Goal: Transaction & Acquisition: Purchase product/service

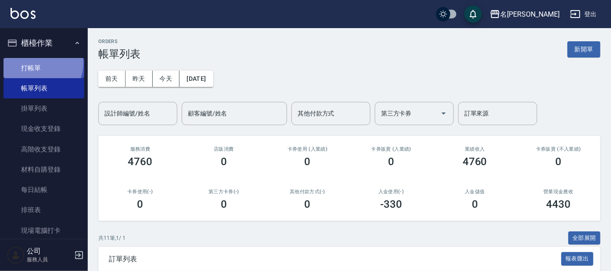
click at [39, 63] on link "打帳單" at bounding box center [44, 68] width 81 height 20
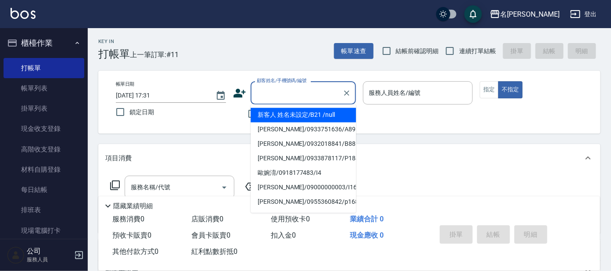
click at [273, 92] on input "顧客姓名/手機號碼/編號" at bounding box center [297, 92] width 84 height 15
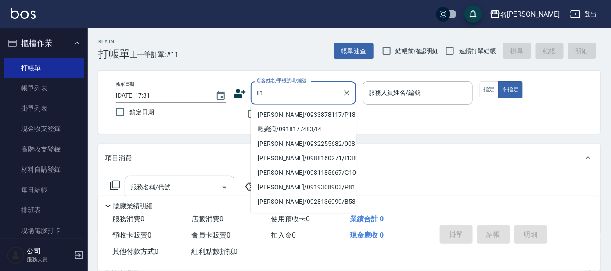
click at [256, 95] on input "81" at bounding box center [297, 92] width 84 height 15
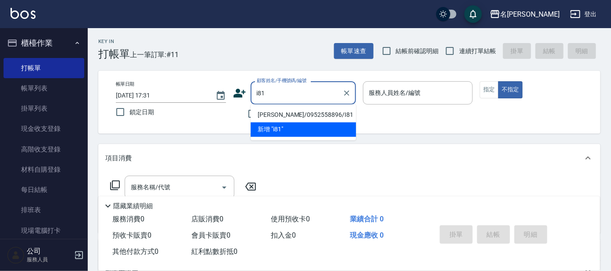
click at [265, 119] on li "[PERSON_NAME]/0952558896/I81" at bounding box center [303, 115] width 105 height 14
type input "[PERSON_NAME]/0952558896/I81"
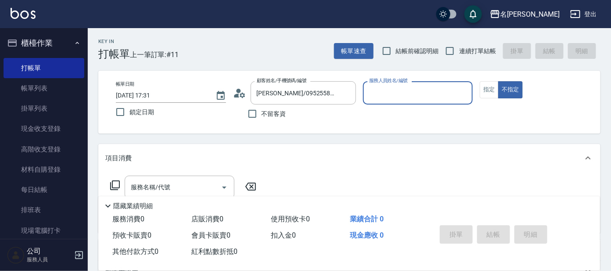
type input "Ada-9"
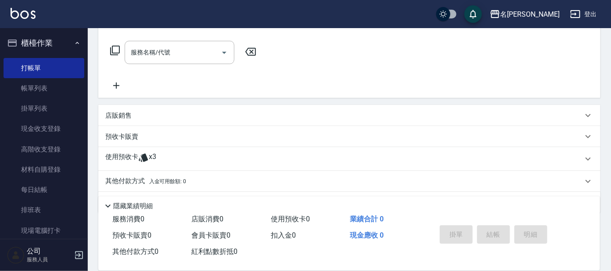
scroll to position [159, 0]
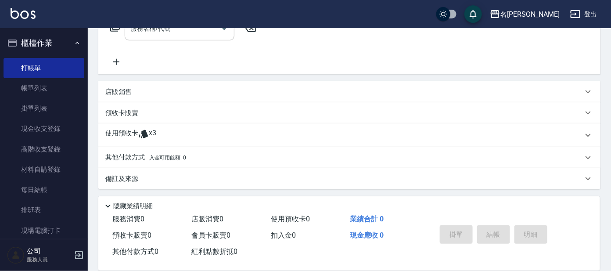
click at [141, 130] on icon at bounding box center [143, 134] width 11 height 11
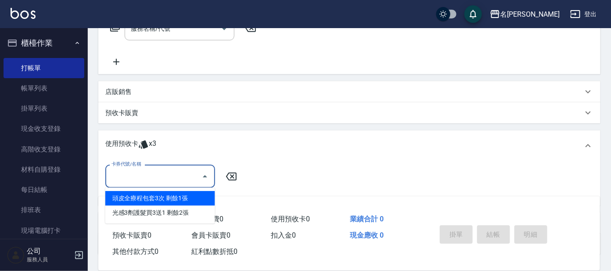
click at [139, 174] on input "卡券代號/名稱" at bounding box center [153, 176] width 89 height 15
click at [151, 199] on div "頭皮全療程包套3次 剩餘1張" at bounding box center [160, 198] width 110 height 14
type input "頭皮全療程包套3次"
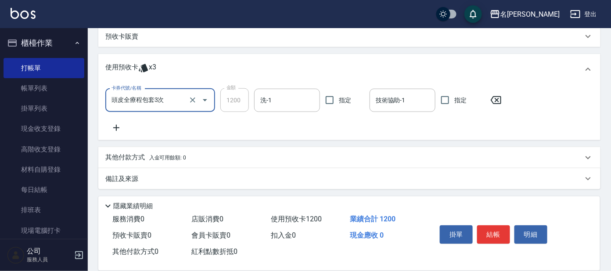
scroll to position [235, 0]
click at [119, 128] on icon at bounding box center [116, 127] width 22 height 11
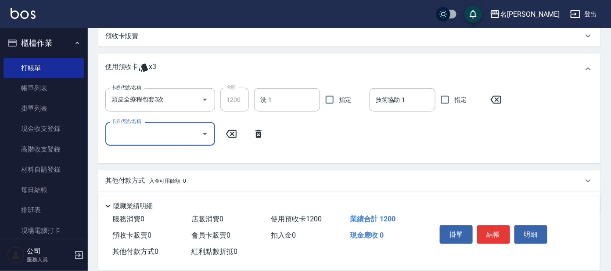
click at [139, 136] on input "卡券代號/名稱" at bounding box center [153, 133] width 89 height 15
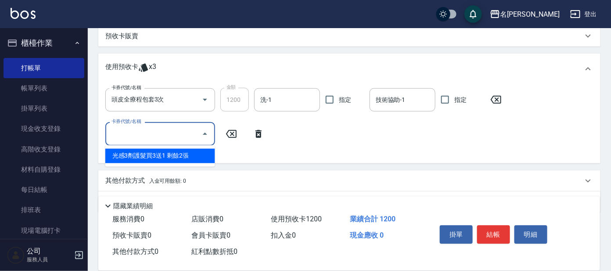
click at [137, 158] on div "光感3劑護髮買3送1 剩餘2張" at bounding box center [160, 156] width 110 height 14
type input "光感3劑護髮買3送1"
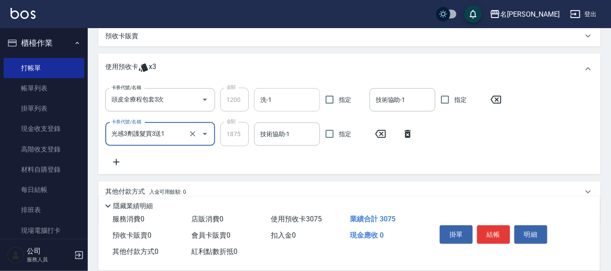
click at [292, 102] on input "洗-1" at bounding box center [287, 99] width 58 height 15
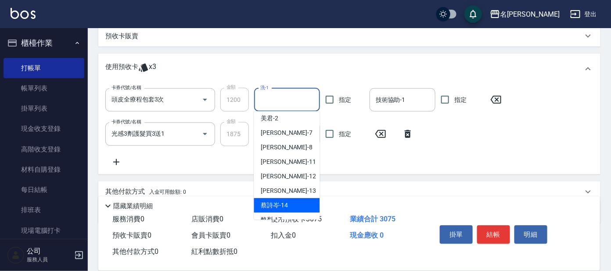
scroll to position [72, 0]
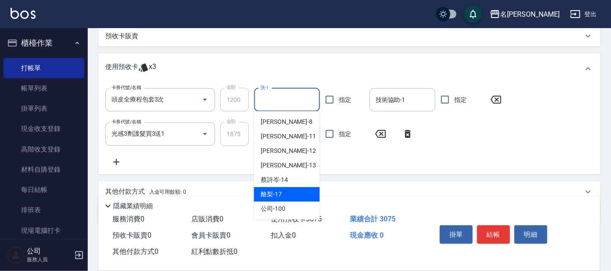
click at [274, 191] on span "酪梨 -17" at bounding box center [271, 194] width 21 height 9
type input "酪梨-17"
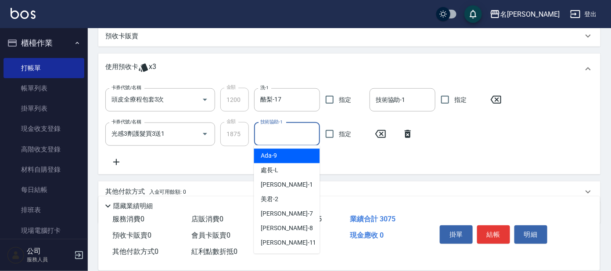
click at [289, 137] on input "技術協助-1" at bounding box center [287, 133] width 58 height 15
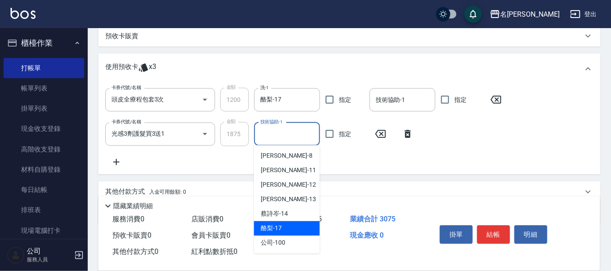
click at [284, 226] on div "酪梨 -17" at bounding box center [287, 228] width 66 height 14
type input "酪梨-17"
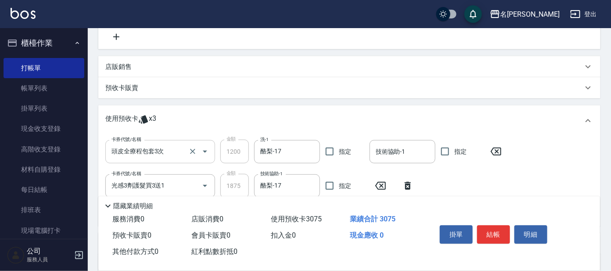
scroll to position [126, 0]
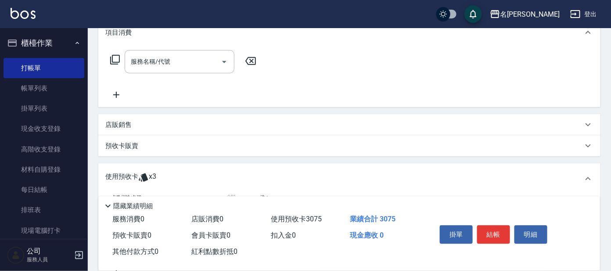
click at [115, 125] on p "店販銷售" at bounding box center [118, 124] width 26 height 9
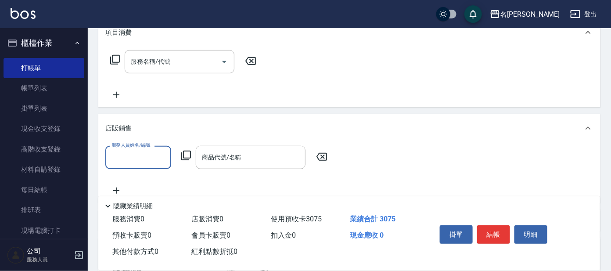
scroll to position [0, 0]
click at [137, 156] on input "服務人員姓名/編號" at bounding box center [138, 157] width 58 height 15
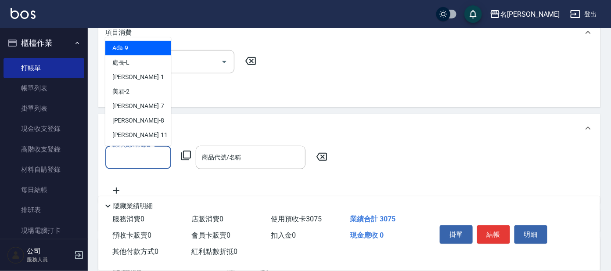
click at [145, 48] on div "Ada -9" at bounding box center [138, 48] width 66 height 14
type input "Ada-9"
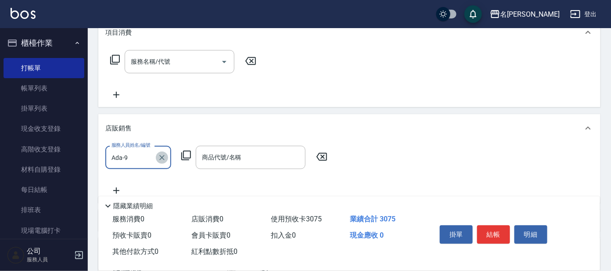
click at [163, 156] on icon "Clear" at bounding box center [161, 157] width 5 height 5
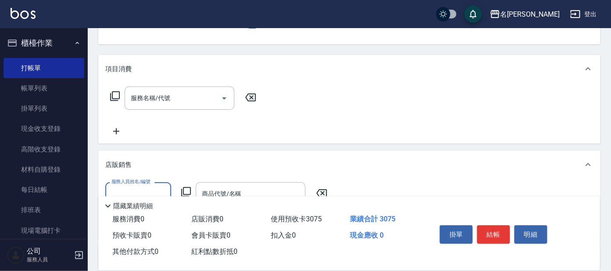
scroll to position [71, 0]
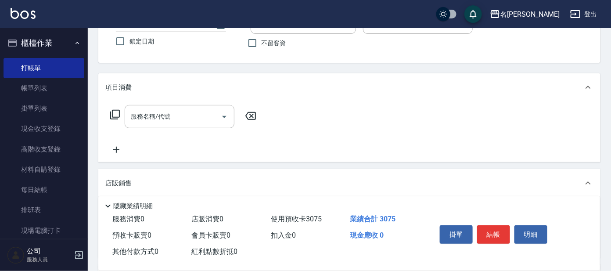
click at [117, 115] on icon at bounding box center [115, 114] width 11 height 11
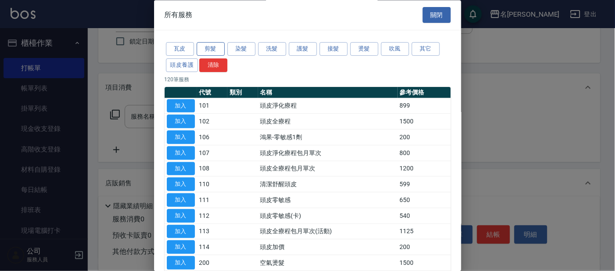
click at [216, 49] on button "剪髮" at bounding box center [211, 50] width 28 height 14
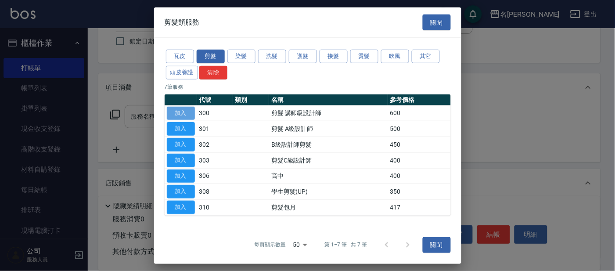
click at [184, 112] on button "加入" at bounding box center [181, 113] width 28 height 14
type input "剪髮 講師級設計師(300)"
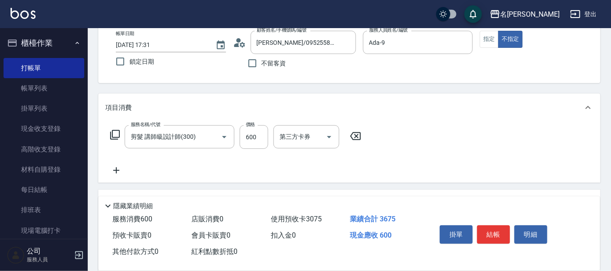
scroll to position [109, 0]
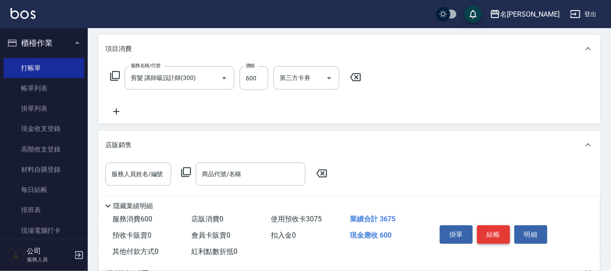
click at [496, 239] on button "結帳" at bounding box center [493, 234] width 33 height 18
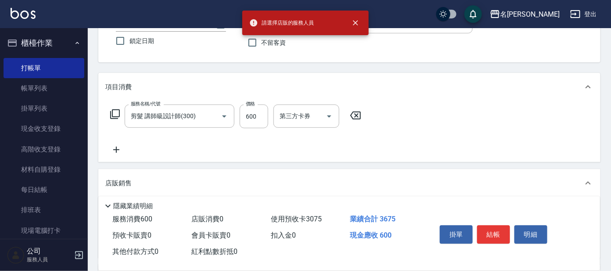
scroll to position [0, 0]
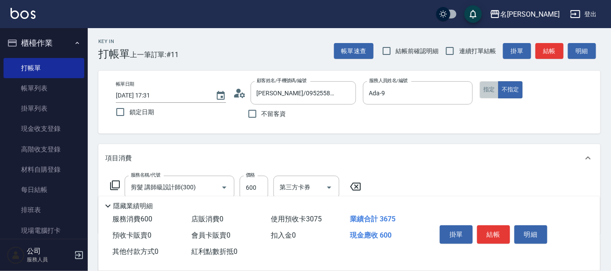
click at [487, 89] on button "指定" at bounding box center [489, 89] width 19 height 17
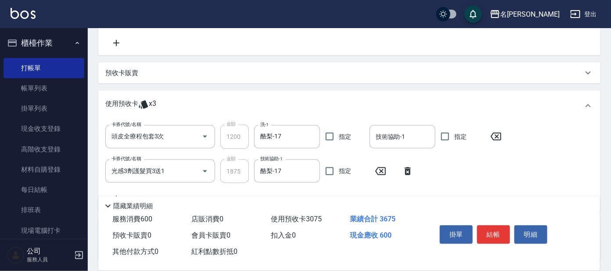
scroll to position [329, 0]
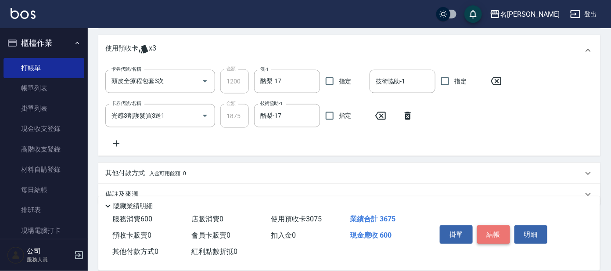
click at [490, 233] on button "結帳" at bounding box center [493, 234] width 33 height 18
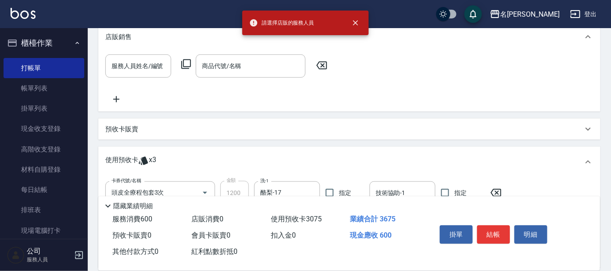
scroll to position [219, 0]
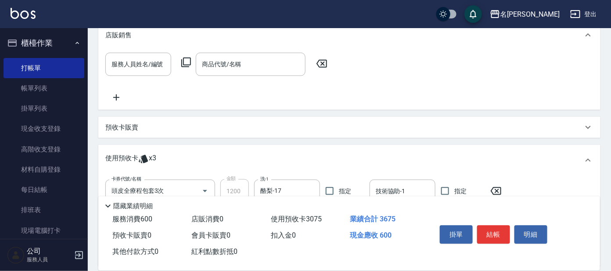
click at [325, 65] on icon at bounding box center [322, 63] width 22 height 11
click at [326, 62] on icon at bounding box center [322, 64] width 11 height 8
click at [326, 61] on icon at bounding box center [322, 64] width 11 height 8
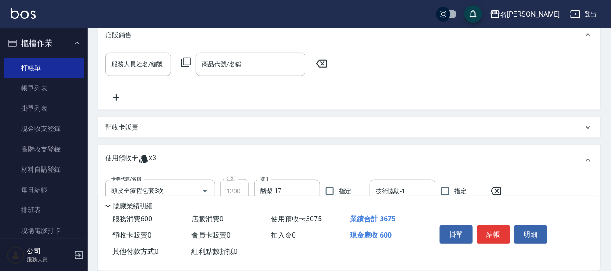
click at [321, 64] on icon at bounding box center [322, 63] width 22 height 11
click at [321, 65] on icon at bounding box center [322, 64] width 11 height 8
click at [494, 233] on button "結帳" at bounding box center [493, 234] width 33 height 18
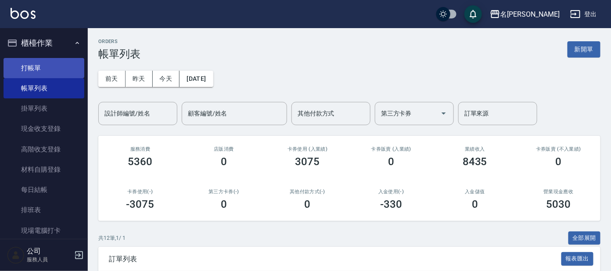
click at [31, 71] on link "打帳單" at bounding box center [44, 68] width 81 height 20
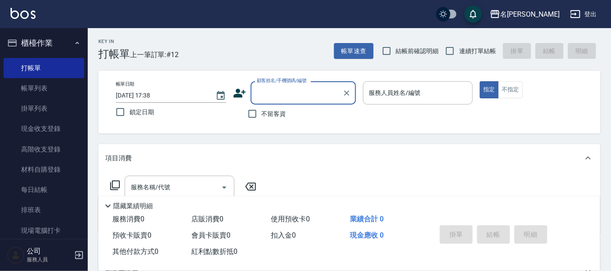
click at [281, 97] on input "顧客姓名/手機號碼/編號" at bounding box center [297, 92] width 84 height 15
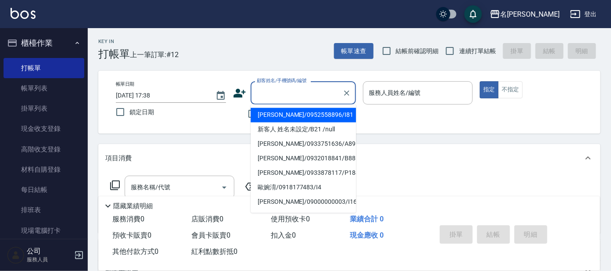
click at [285, 119] on li "[PERSON_NAME]/0952558896/I81" at bounding box center [303, 115] width 105 height 14
type input "[PERSON_NAME]/0952558896/I81"
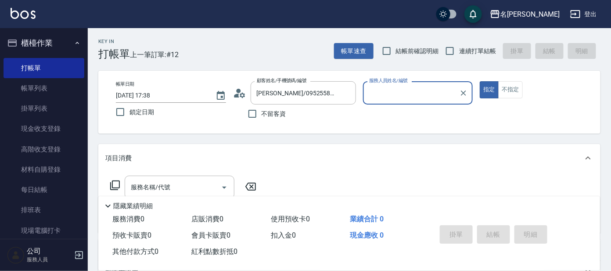
type input "Ada-9"
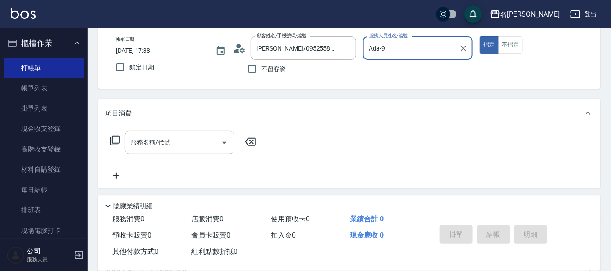
scroll to position [109, 0]
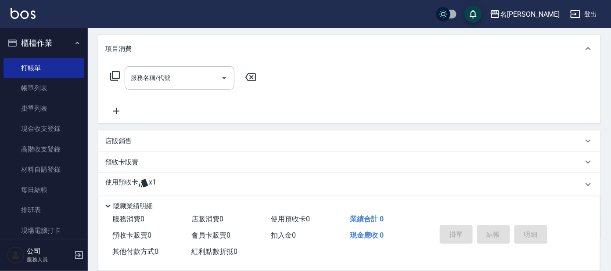
click at [137, 160] on p "預收卡販賣" at bounding box center [121, 162] width 33 height 9
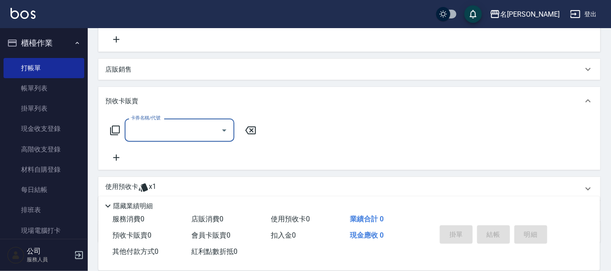
scroll to position [219, 0]
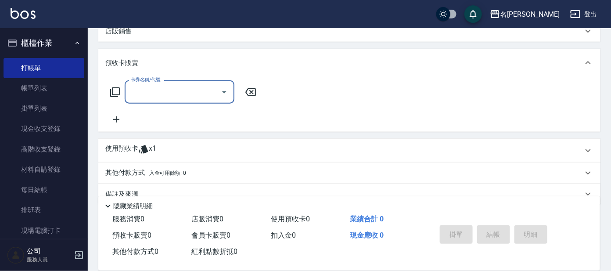
click at [177, 92] on input "卡券名稱/代號" at bounding box center [173, 91] width 89 height 15
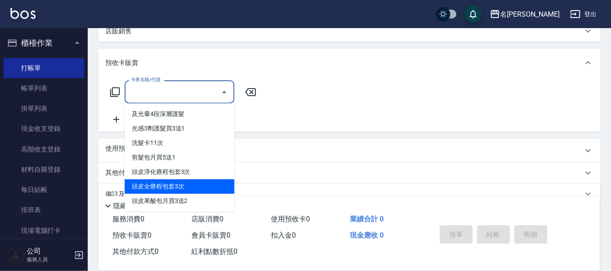
click at [186, 187] on span "頭皮全療程包套3次" at bounding box center [180, 187] width 110 height 14
type input "頭皮全療程包套3次(993)"
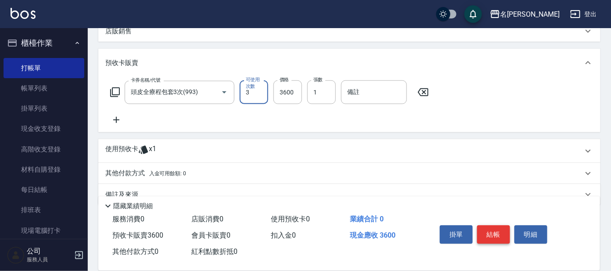
click at [487, 229] on button "結帳" at bounding box center [493, 234] width 33 height 18
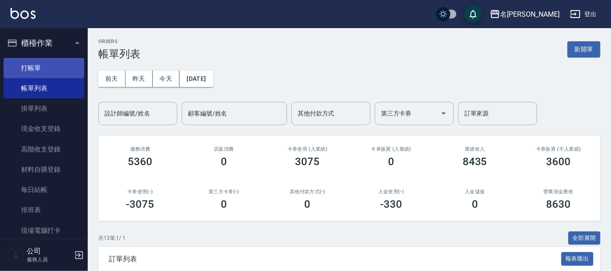
drag, startPoint x: 35, startPoint y: 69, endPoint x: 42, endPoint y: 69, distance: 6.6
click at [35, 69] on link "打帳單" at bounding box center [44, 68] width 81 height 20
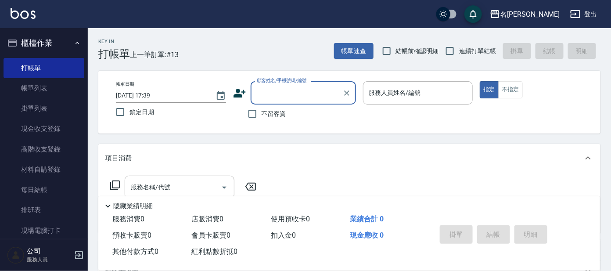
click at [293, 95] on input "顧客姓名/手機號碼/編號" at bounding box center [297, 92] width 84 height 15
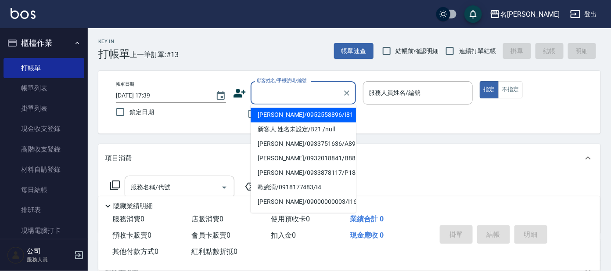
click at [289, 118] on li "[PERSON_NAME]/0952558896/I81" at bounding box center [303, 115] width 105 height 14
type input "[PERSON_NAME]/0952558896/I81"
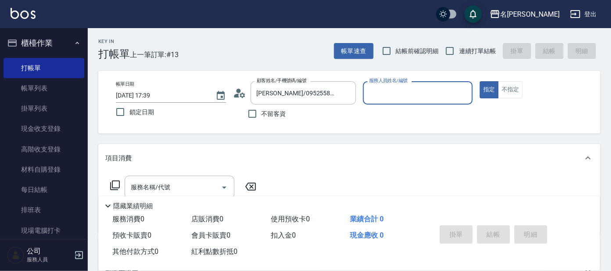
type input "Ada-9"
click at [115, 181] on icon at bounding box center [115, 185] width 11 height 11
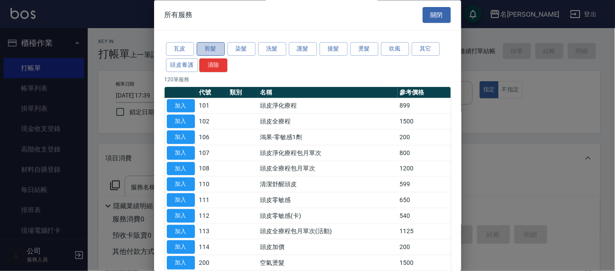
click at [215, 50] on button "剪髮" at bounding box center [211, 50] width 28 height 14
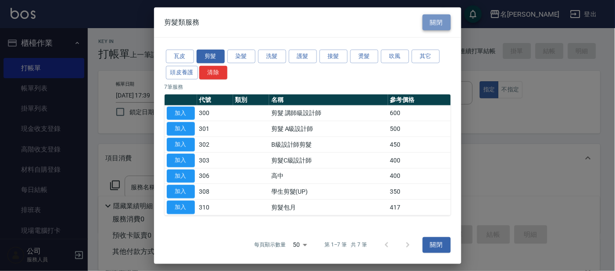
click at [443, 23] on button "關閉" at bounding box center [437, 22] width 28 height 16
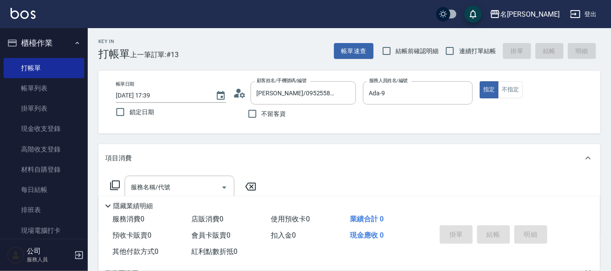
click at [241, 96] on icon at bounding box center [242, 94] width 5 height 5
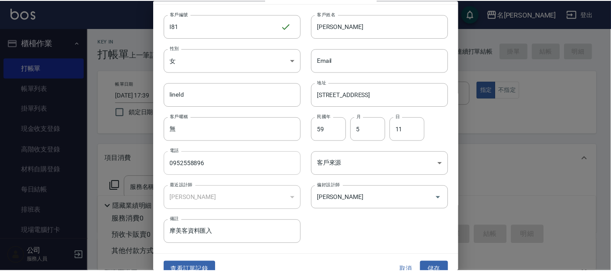
scroll to position [33, 0]
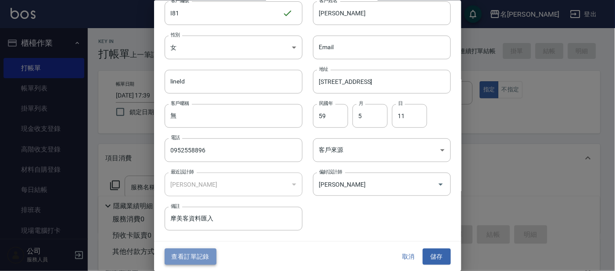
click at [182, 258] on button "查看訂單記錄" at bounding box center [191, 257] width 52 height 16
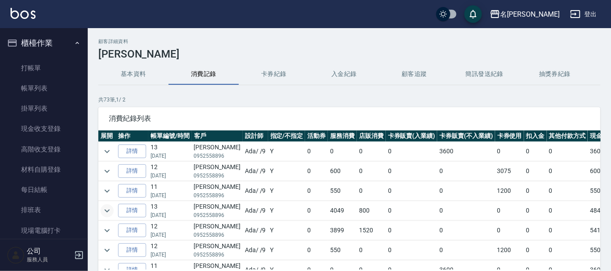
click at [106, 211] on icon "expand row" at bounding box center [107, 210] width 5 height 3
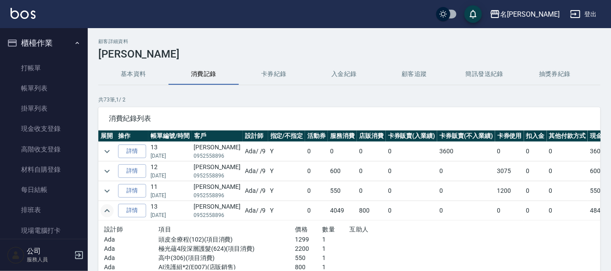
scroll to position [54, 0]
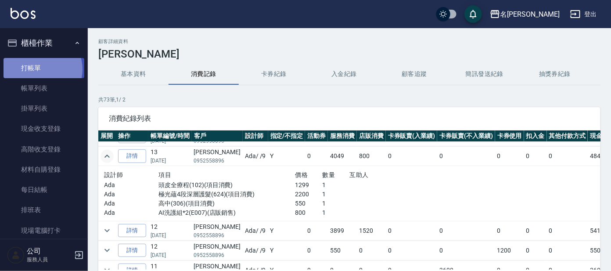
click at [41, 69] on link "打帳單" at bounding box center [44, 68] width 81 height 20
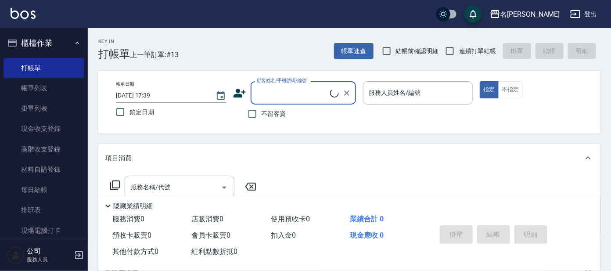
click at [291, 82] on label "顧客姓名/手機號碼/編號" at bounding box center [282, 80] width 50 height 7
click at [291, 85] on input "顧客姓名/手機號碼/編號" at bounding box center [293, 92] width 76 height 15
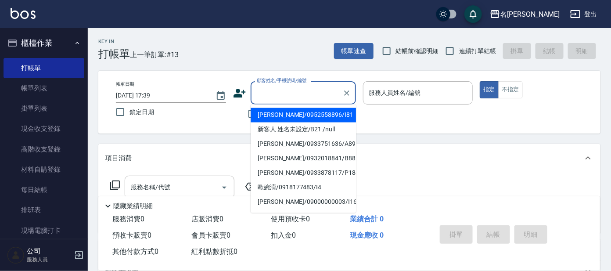
click at [291, 92] on input "顧客姓名/手機號碼/編號" at bounding box center [297, 92] width 84 height 15
click at [290, 115] on li "[PERSON_NAME]/0952558896/I81" at bounding box center [303, 115] width 105 height 14
type input "[PERSON_NAME]/0952558896/I81"
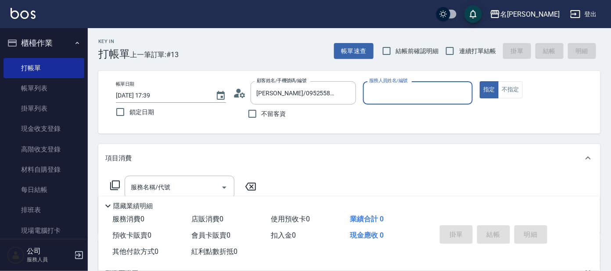
type input "Ada-9"
click at [115, 183] on icon at bounding box center [115, 185] width 11 height 11
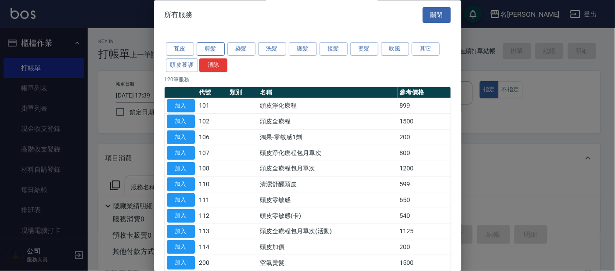
click at [213, 50] on button "剪髮" at bounding box center [211, 50] width 28 height 14
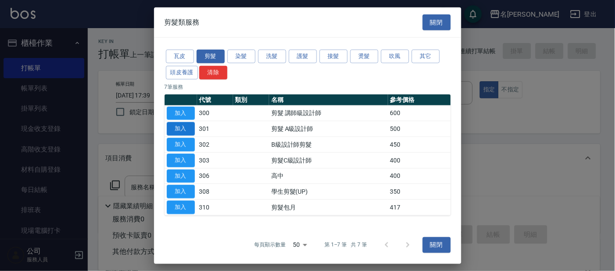
click at [182, 126] on button "加入" at bounding box center [181, 129] width 28 height 14
type input "剪髮 A級設計師(301)"
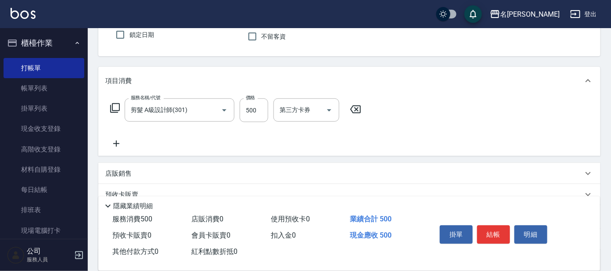
scroll to position [109, 0]
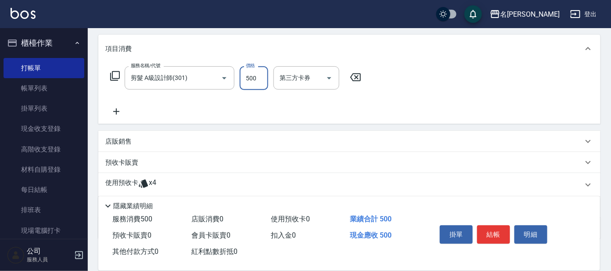
click at [259, 79] on input "500" at bounding box center [254, 78] width 29 height 24
type input "550"
click at [139, 181] on icon at bounding box center [143, 183] width 11 height 11
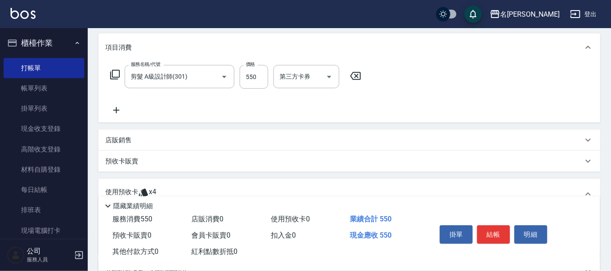
scroll to position [164, 0]
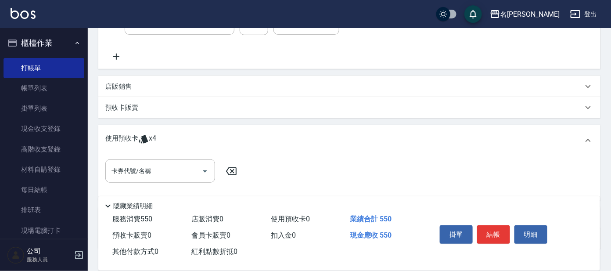
click at [153, 134] on span "x4" at bounding box center [152, 140] width 7 height 13
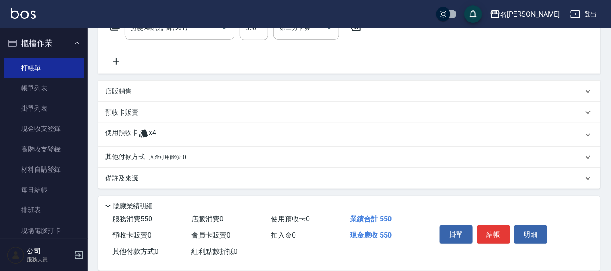
scroll to position [159, 0]
click at [153, 134] on span "x4" at bounding box center [152, 135] width 7 height 13
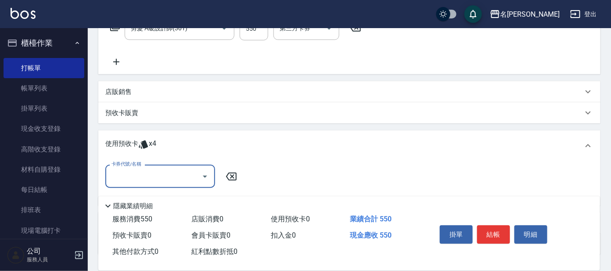
scroll to position [0, 0]
click at [152, 173] on input "卡券代號/名稱" at bounding box center [153, 176] width 89 height 15
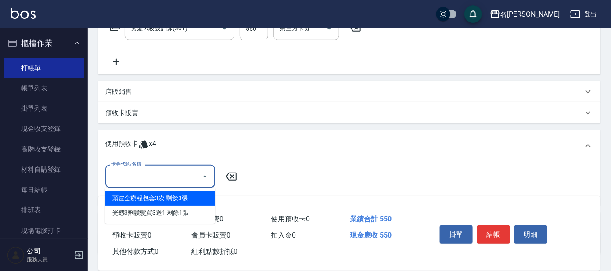
click at [158, 199] on div "頭皮全療程包套3次 剩餘3張" at bounding box center [160, 198] width 110 height 14
type input "頭皮全療程包套3次"
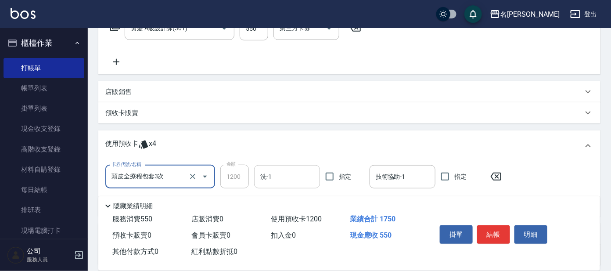
click at [296, 178] on input "洗-1" at bounding box center [287, 176] width 58 height 15
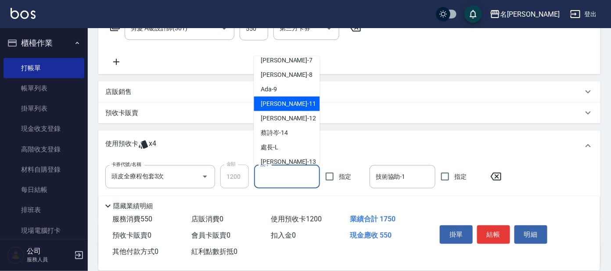
scroll to position [54, 0]
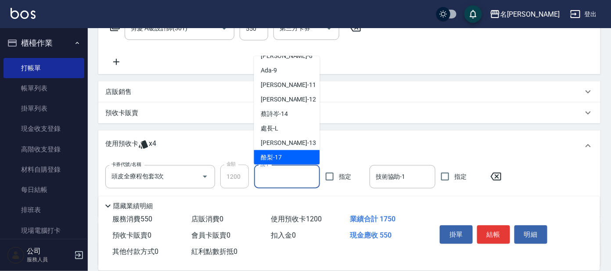
click at [270, 155] on span "酪梨 -17" at bounding box center [271, 157] width 21 height 9
type input "酪梨-17"
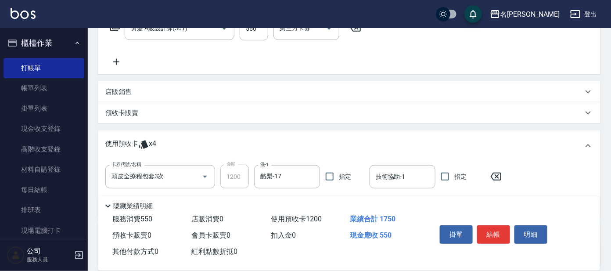
scroll to position [236, 0]
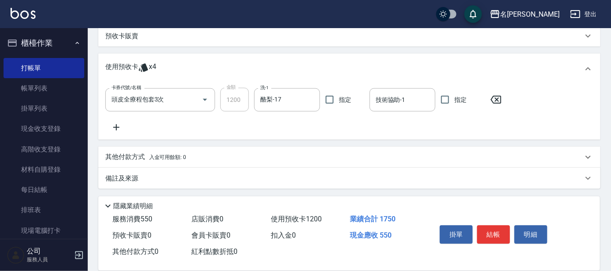
click at [118, 127] on icon at bounding box center [116, 127] width 6 height 6
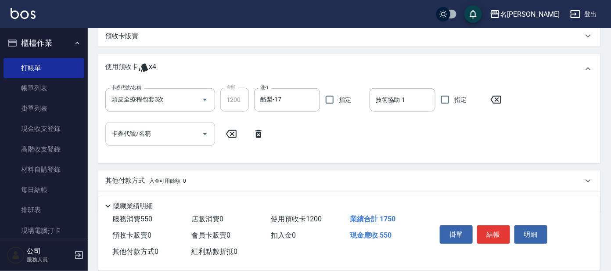
click at [153, 140] on input "卡券代號/名稱" at bounding box center [153, 133] width 89 height 15
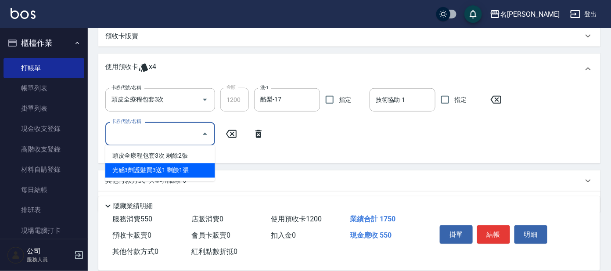
click at [146, 165] on div "光感3劑護髮買3送1 剩餘1張" at bounding box center [160, 170] width 110 height 14
type input "光感3劑護髮買3送1"
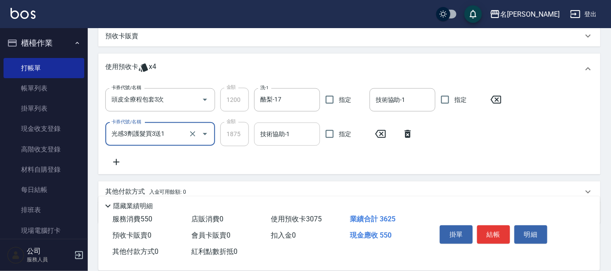
click at [303, 137] on input "技術協助-1" at bounding box center [287, 133] width 58 height 15
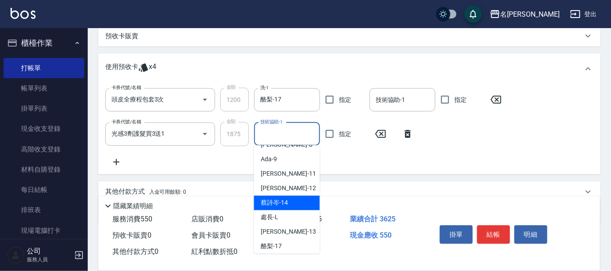
scroll to position [72, 0]
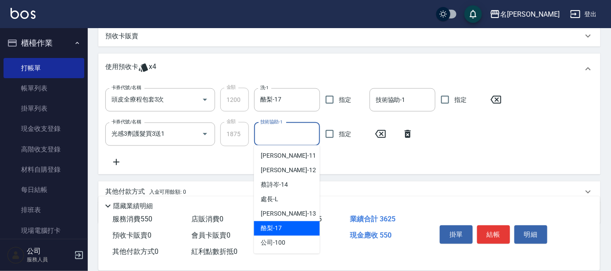
click at [270, 228] on span "酪梨 -17" at bounding box center [271, 228] width 21 height 9
type input "酪梨-17"
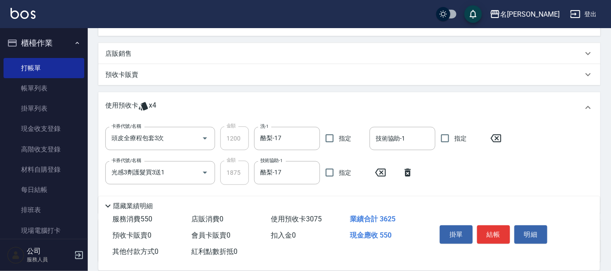
scroll to position [181, 0]
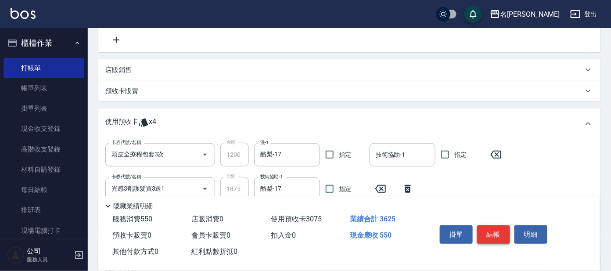
click at [496, 228] on button "結帳" at bounding box center [493, 234] width 33 height 18
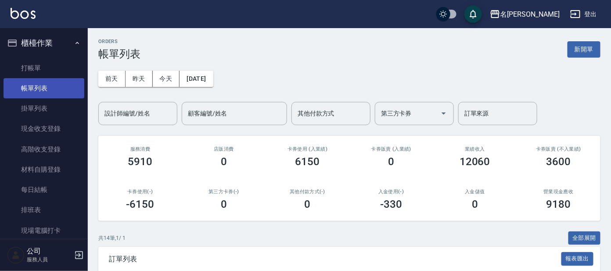
click at [39, 86] on link "帳單列表" at bounding box center [44, 88] width 81 height 20
click at [130, 109] on div "設計師編號/姓名 設計師編號/姓名" at bounding box center [137, 113] width 79 height 23
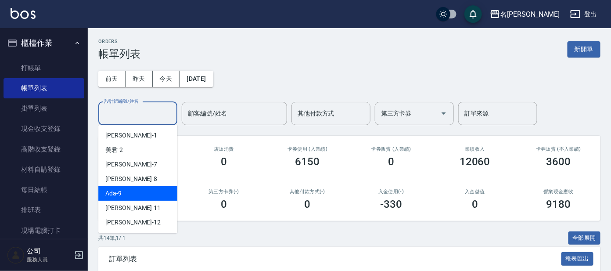
click at [118, 191] on span "Ada -9" at bounding box center [113, 193] width 16 height 9
type input "Ada-9"
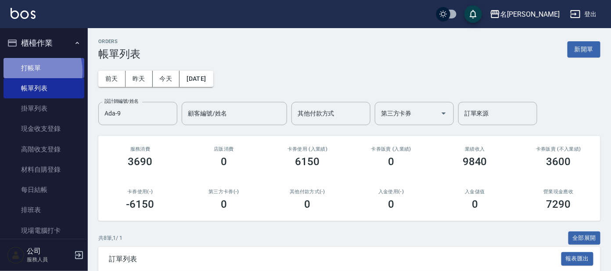
click at [32, 71] on link "打帳單" at bounding box center [44, 68] width 81 height 20
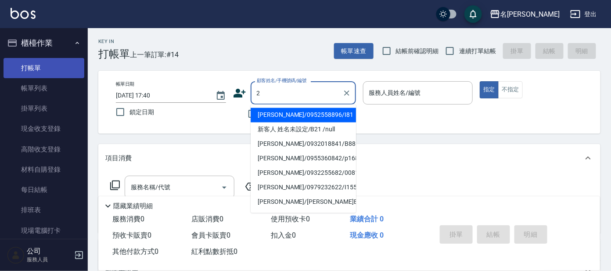
type input "[PERSON_NAME]/0952558896/I81"
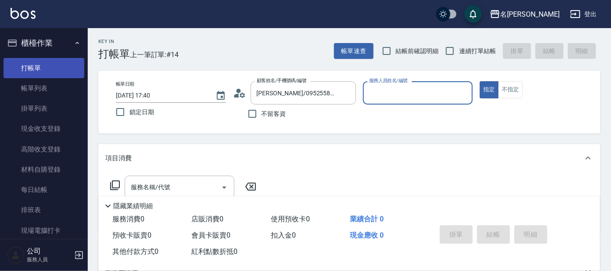
type input "Ada-9"
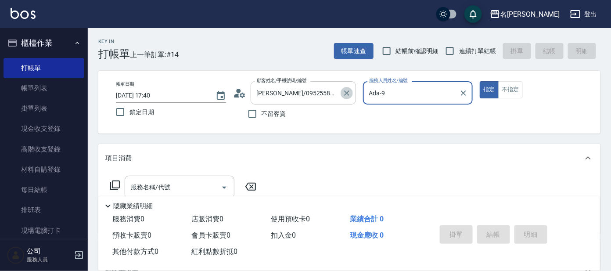
drag, startPoint x: 344, startPoint y: 94, endPoint x: 294, endPoint y: 86, distance: 50.8
click at [343, 94] on icon "Clear" at bounding box center [347, 93] width 9 height 9
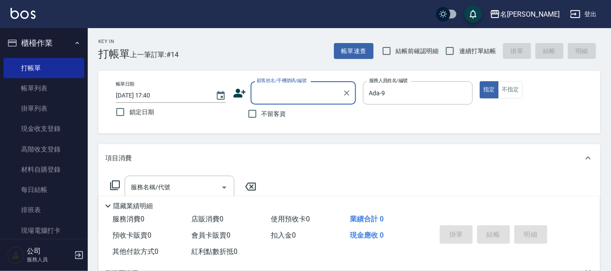
click at [294, 86] on input "顧客姓名/手機號碼/編號" at bounding box center [297, 92] width 84 height 15
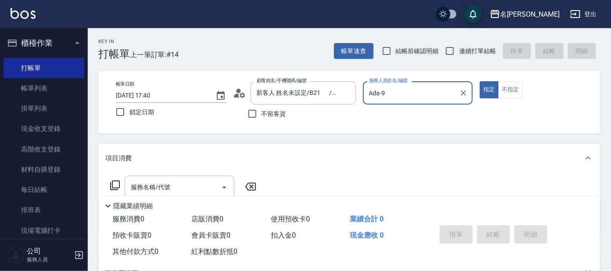
type input "[PERSON_NAME]/0955252826/B2"
type input "美君-2"
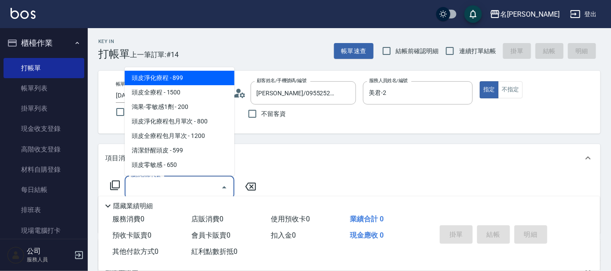
click at [199, 188] on input "服務名稱/代號" at bounding box center [173, 187] width 89 height 15
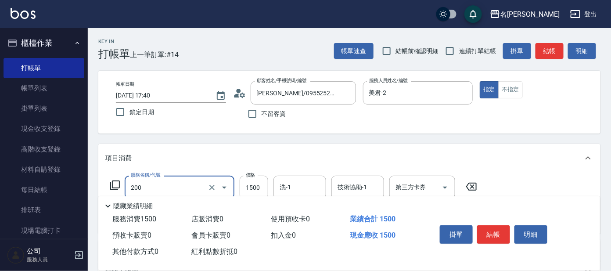
type input "空氣燙髮(200)"
type input "2500"
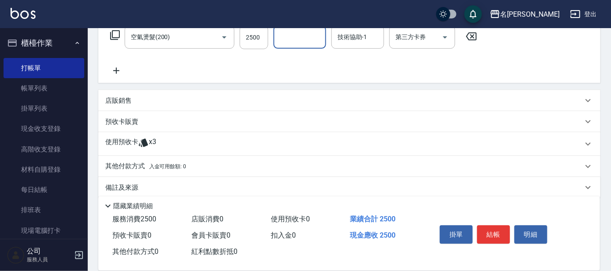
scroll to position [159, 0]
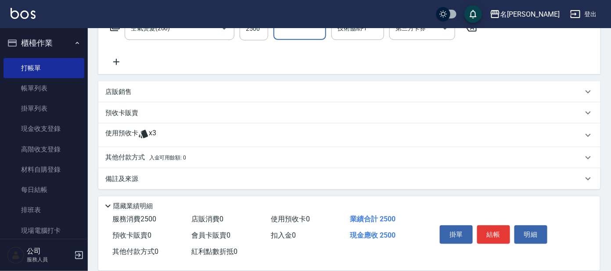
click at [137, 134] on div "使用預收卡 x3" at bounding box center [344, 135] width 478 height 13
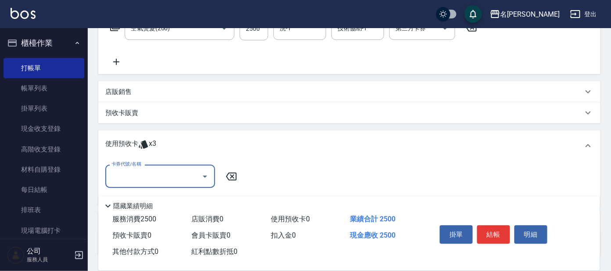
scroll to position [0, 0]
click at [148, 170] on input "卡券代號/名稱" at bounding box center [153, 176] width 89 height 15
click at [133, 197] on div "結構護髮包套3送1 剩餘3張" at bounding box center [160, 198] width 110 height 14
type input "結構護髮包套3送1"
click at [490, 228] on button "結帳" at bounding box center [493, 234] width 33 height 18
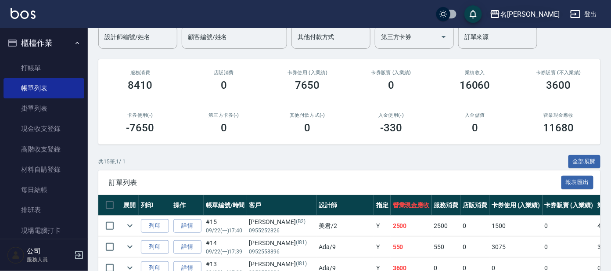
scroll to position [109, 0]
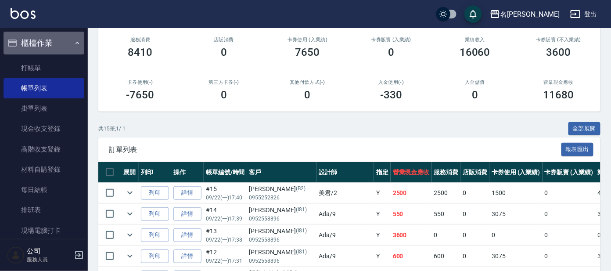
click at [68, 42] on button "櫃檯作業" at bounding box center [44, 43] width 81 height 23
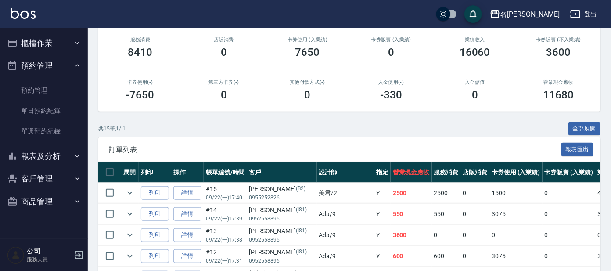
scroll to position [54, 0]
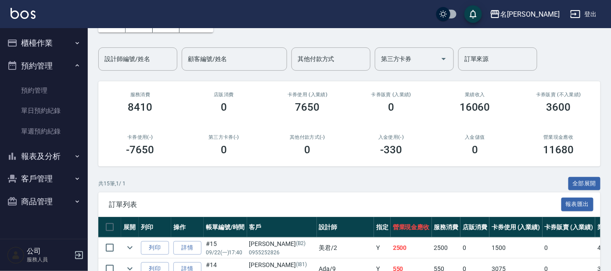
click at [113, 41] on div "[DATE] [DATE] [DATE] [DATE] 設計師編號/姓名 設計師編號/姓名 顧客編號/姓名 顧客編號/姓名 其他付款方式 其他付款方式 第三方…" at bounding box center [349, 38] width 502 height 65
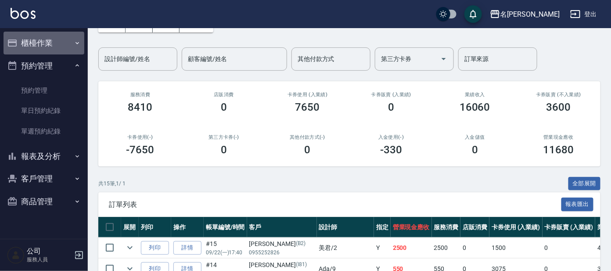
click at [72, 46] on button "櫃檯作業" at bounding box center [44, 43] width 81 height 23
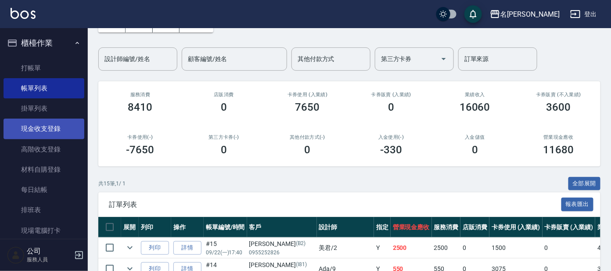
click at [49, 132] on link "現金收支登錄" at bounding box center [44, 129] width 81 height 20
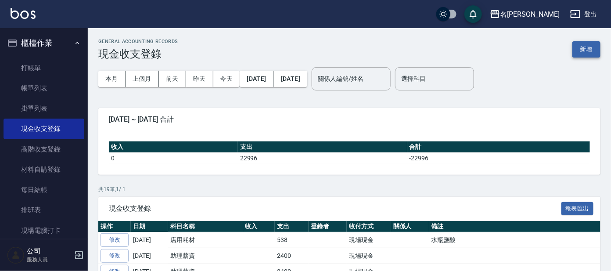
click at [587, 46] on button "新增" at bounding box center [587, 49] width 28 height 16
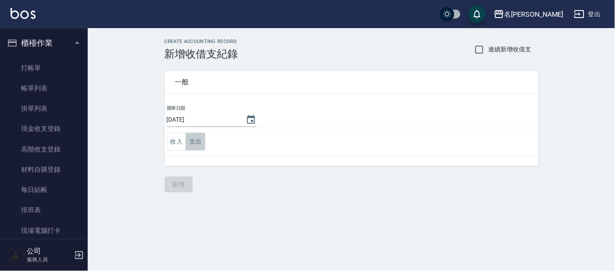
click at [194, 137] on button "支出" at bounding box center [196, 142] width 20 height 18
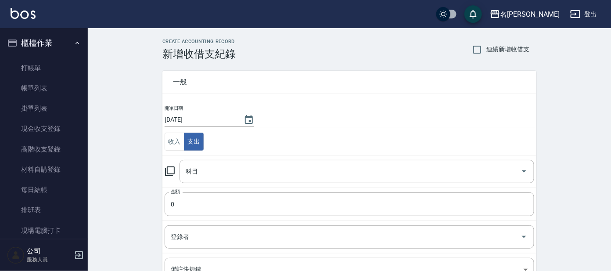
click at [169, 170] on icon at bounding box center [170, 171] width 11 height 11
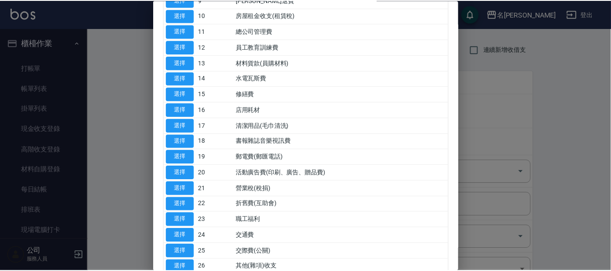
scroll to position [329, 0]
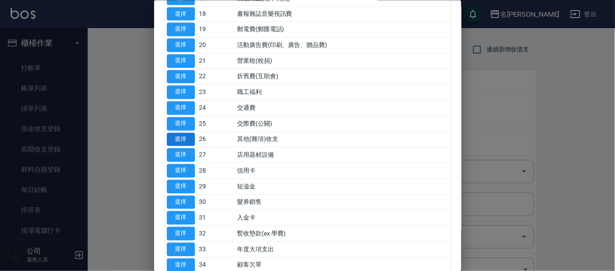
click at [177, 137] on button "選擇" at bounding box center [181, 140] width 28 height 14
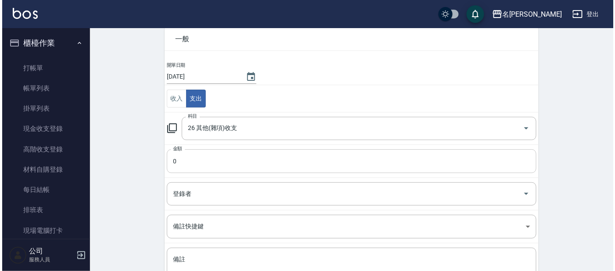
scroll to position [54, 0]
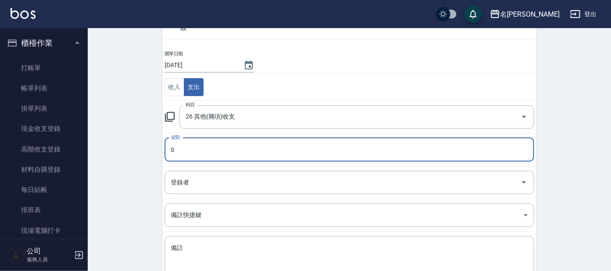
click at [180, 147] on input "0" at bounding box center [350, 150] width 370 height 24
click at [170, 112] on icon at bounding box center [170, 117] width 11 height 11
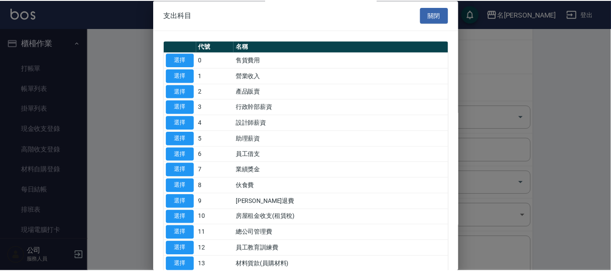
scroll to position [219, 0]
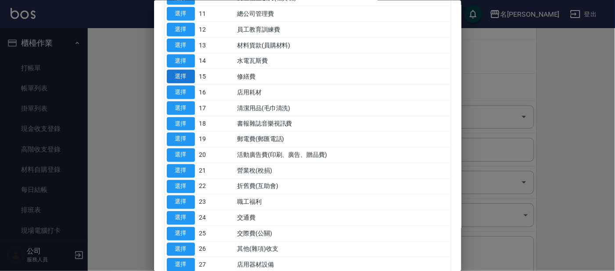
click at [184, 74] on button "選擇" at bounding box center [181, 77] width 28 height 14
type input "15 修繕費"
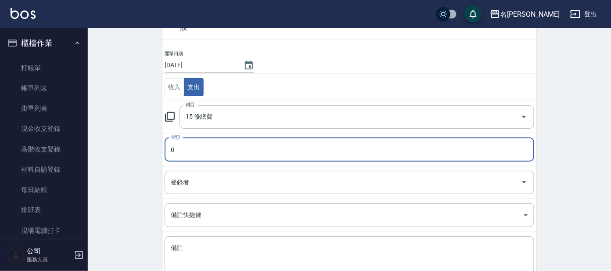
click at [188, 149] on input "0" at bounding box center [350, 150] width 370 height 24
type input "03500"
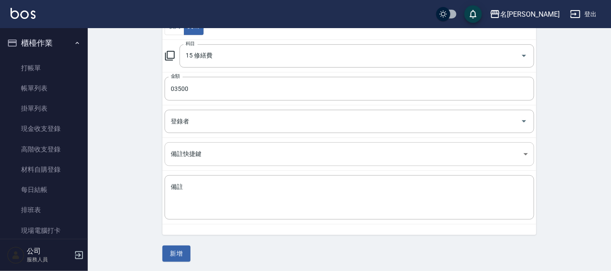
scroll to position [116, 0]
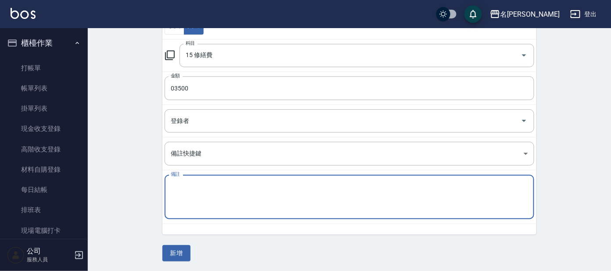
click at [178, 185] on textarea "備註" at bounding box center [349, 197] width 357 height 30
click at [180, 187] on textarea "痛" at bounding box center [349, 197] width 357 height 30
type textarea "痛"
click at [186, 191] on textarea "痛痛" at bounding box center [349, 197] width 357 height 30
type textarea "痛"
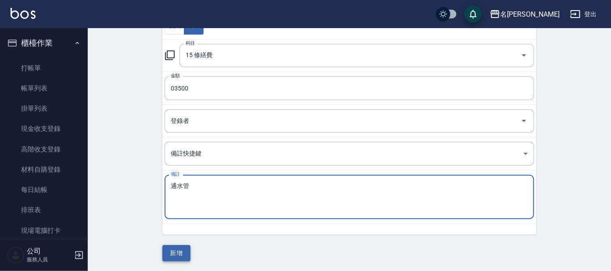
type textarea "通水管"
click at [171, 248] on button "新增" at bounding box center [176, 253] width 28 height 16
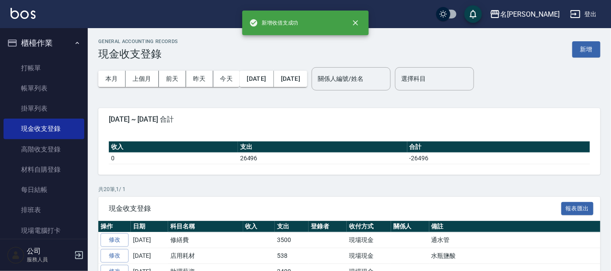
click at [73, 47] on button "櫃檯作業" at bounding box center [44, 43] width 81 height 23
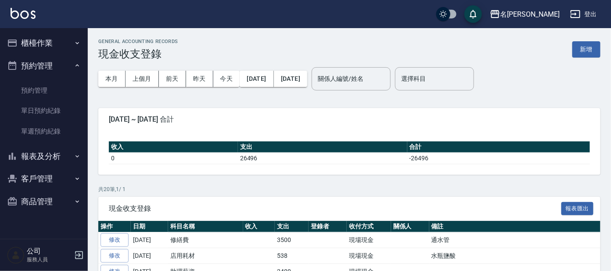
click at [69, 68] on button "預約管理" at bounding box center [44, 65] width 81 height 23
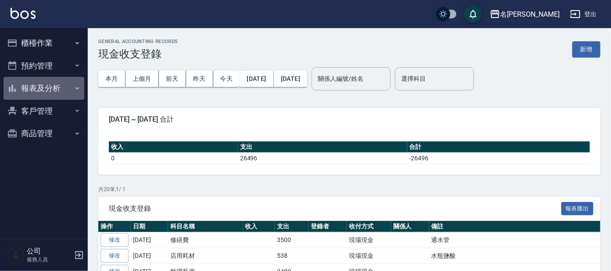
click at [61, 88] on button "報表及分析" at bounding box center [44, 88] width 81 height 23
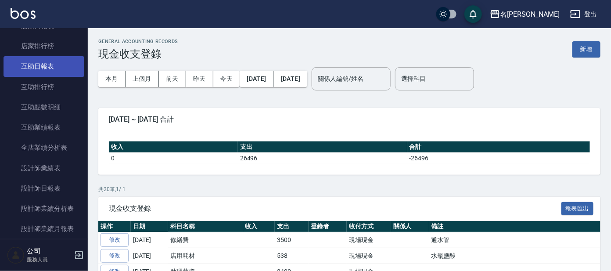
scroll to position [109, 0]
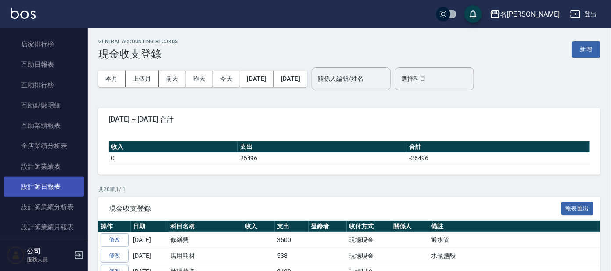
click at [52, 181] on link "設計師日報表" at bounding box center [44, 187] width 81 height 20
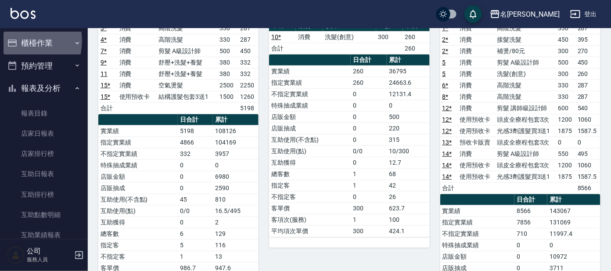
click at [19, 41] on button "櫃檯作業" at bounding box center [44, 43] width 81 height 23
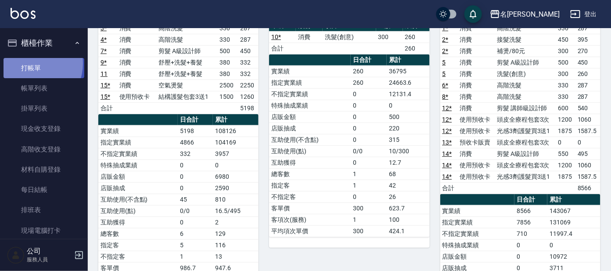
click at [32, 63] on link "打帳單" at bounding box center [44, 68] width 81 height 20
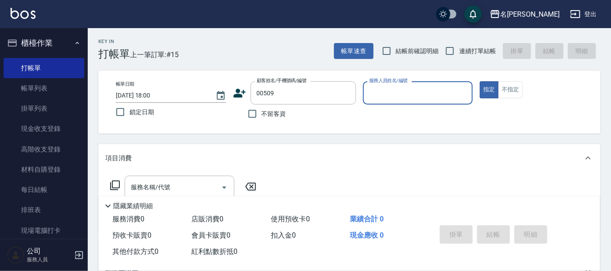
type input "[PERSON_NAME]/0952718614/00509"
type input "美君-2"
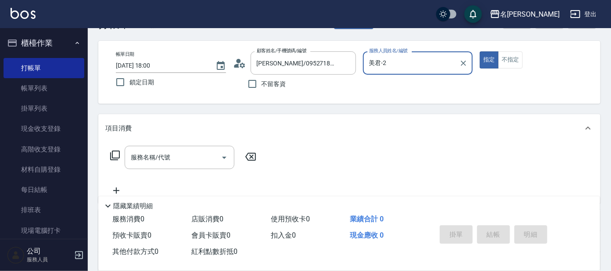
scroll to position [109, 0]
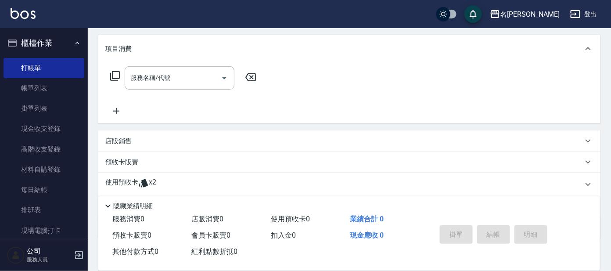
click at [146, 182] on icon at bounding box center [143, 183] width 9 height 8
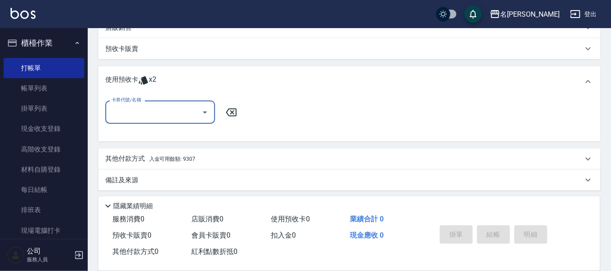
scroll to position [224, 0]
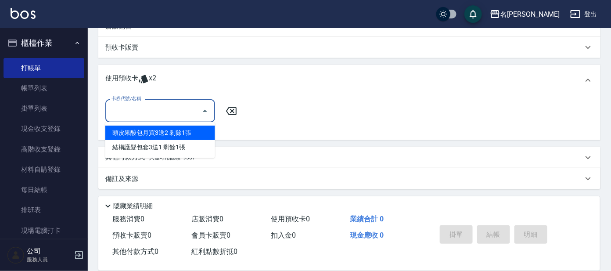
click at [173, 117] on input "卡券代號/名稱" at bounding box center [153, 110] width 89 height 15
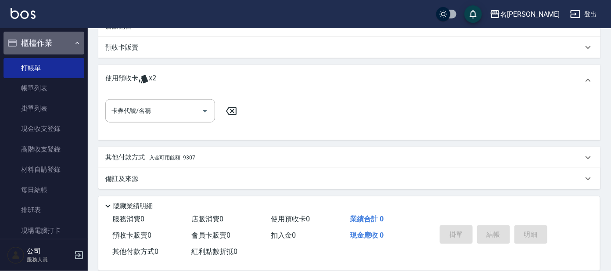
click at [69, 32] on button "櫃檯作業" at bounding box center [44, 43] width 81 height 23
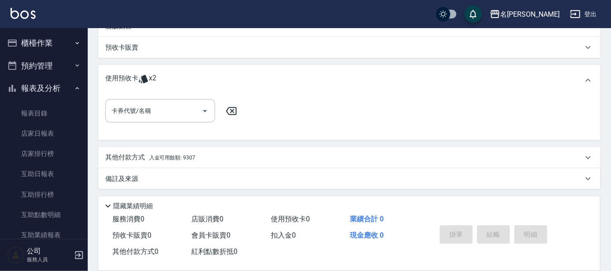
click at [61, 81] on button "報表及分析" at bounding box center [44, 88] width 81 height 23
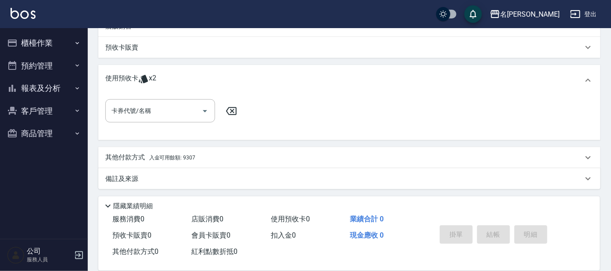
click at [56, 108] on button "客戶管理" at bounding box center [44, 111] width 81 height 23
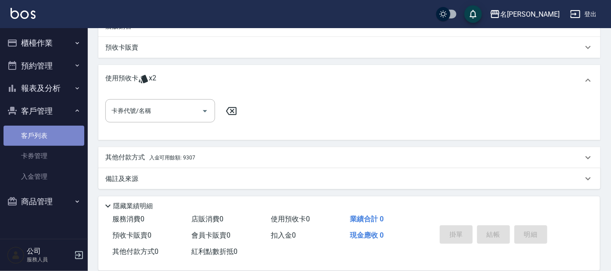
click at [59, 131] on link "客戶列表" at bounding box center [44, 136] width 81 height 20
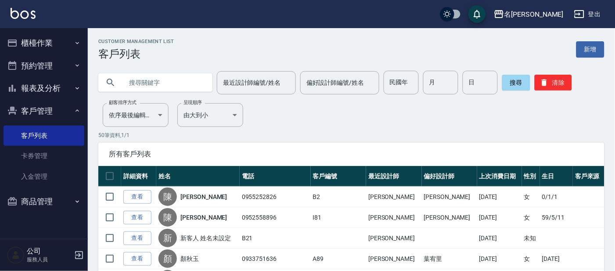
click at [147, 84] on input "text" at bounding box center [164, 83] width 83 height 24
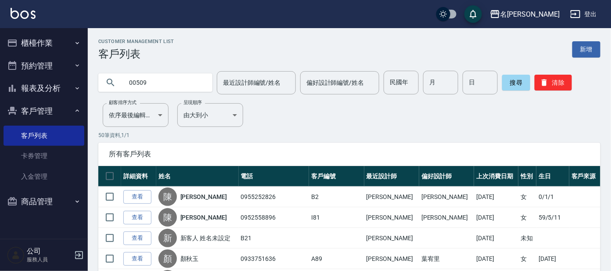
type input "00509"
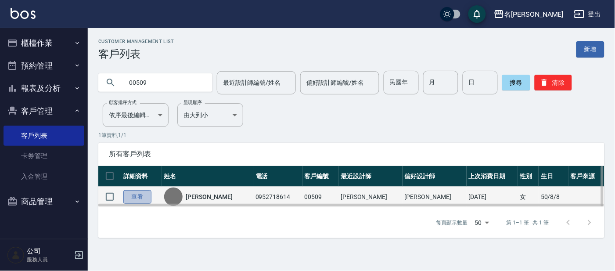
click at [134, 195] on link "查看" at bounding box center [137, 197] width 28 height 14
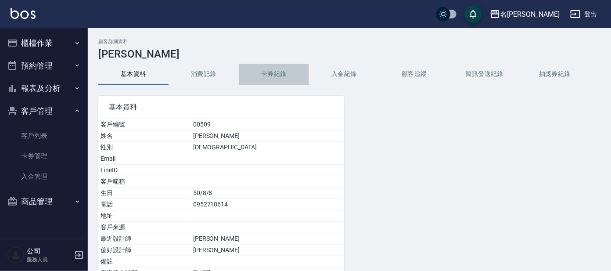
click at [271, 69] on button "卡券紀錄" at bounding box center [274, 74] width 70 height 21
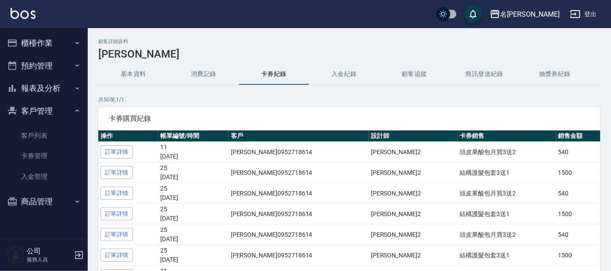
click at [204, 70] on button "消費記錄" at bounding box center [204, 74] width 70 height 21
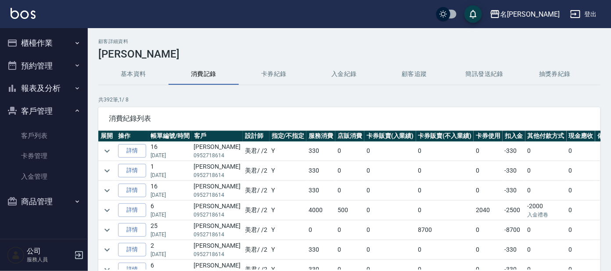
scroll to position [713, 0]
click at [140, 228] on link "詳情" at bounding box center [132, 229] width 28 height 14
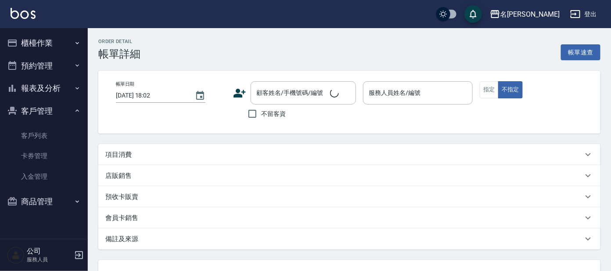
type input "[DATE] 20:24"
type input "美君-2"
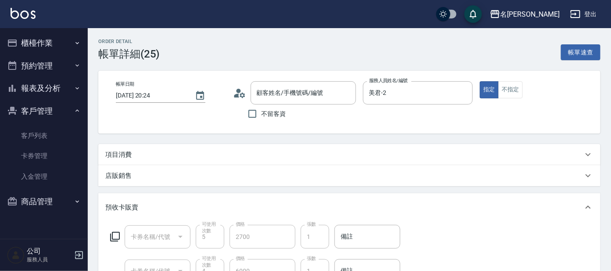
scroll to position [15, 0]
type input "[PERSON_NAME]/0952718614/00509"
type input "頭皮果酸包月買3送2(994)"
type input "結構護髮包套3送1(996)"
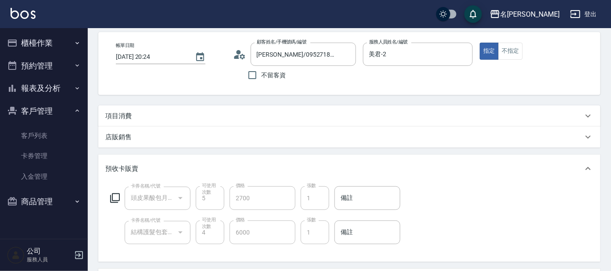
scroll to position [0, 0]
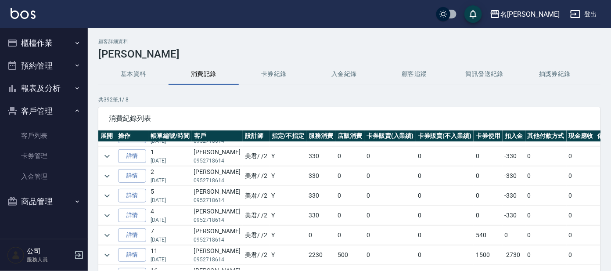
scroll to position [109, 0]
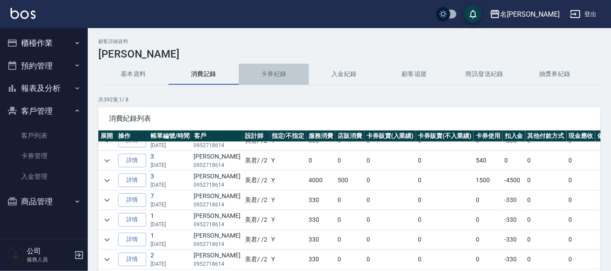
click at [270, 76] on button "卡券紀錄" at bounding box center [274, 74] width 70 height 21
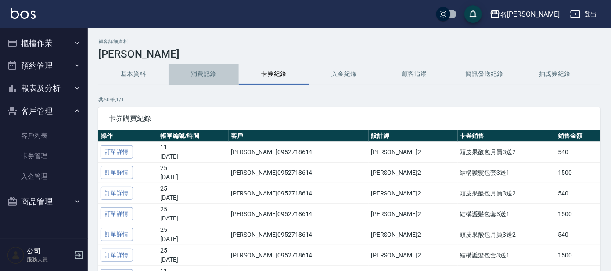
click at [203, 76] on button "消費記錄" at bounding box center [204, 74] width 70 height 21
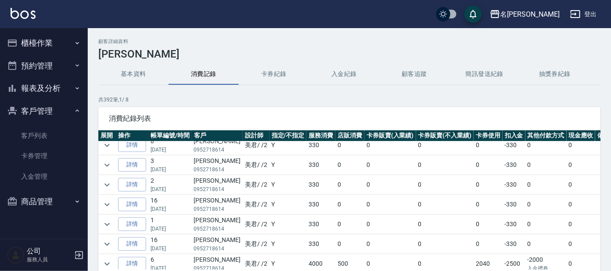
scroll to position [713, 0]
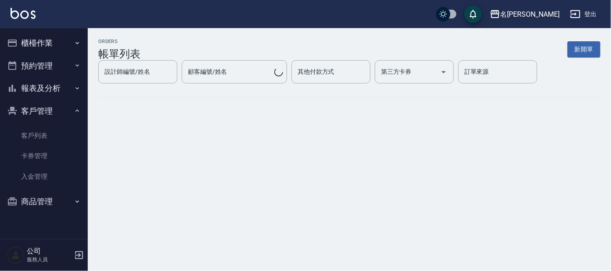
click at [29, 35] on button "櫃檯作業" at bounding box center [44, 43] width 81 height 23
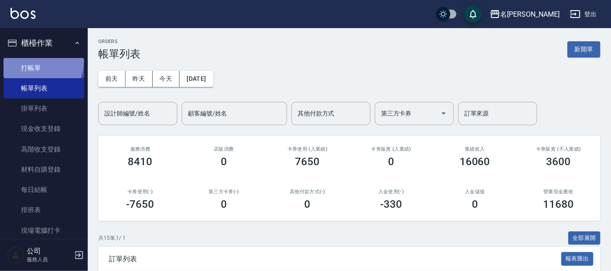
click at [33, 61] on link "打帳單" at bounding box center [44, 68] width 81 height 20
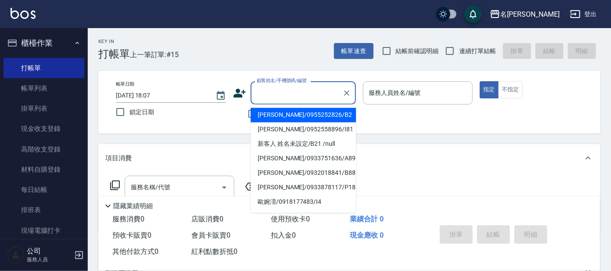
click at [301, 91] on input "顧客姓名/手機號碼/編號" at bounding box center [297, 92] width 84 height 15
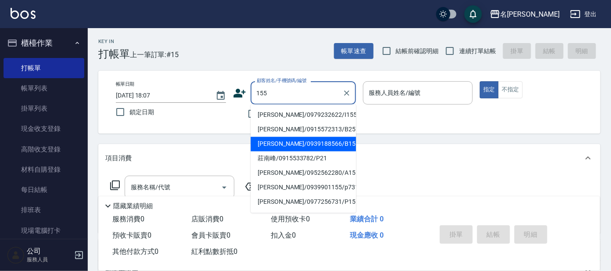
click at [326, 146] on li "[PERSON_NAME]/0939188566/B155" at bounding box center [303, 144] width 105 height 14
type input "[PERSON_NAME]/0939188566/B155"
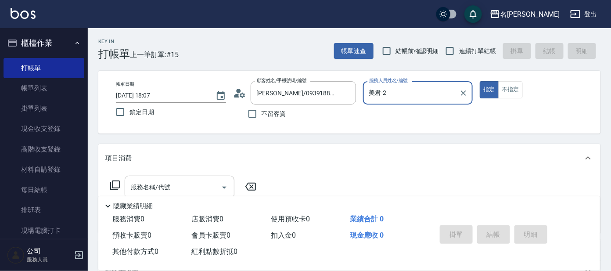
click at [400, 96] on input "美君-2" at bounding box center [411, 92] width 89 height 15
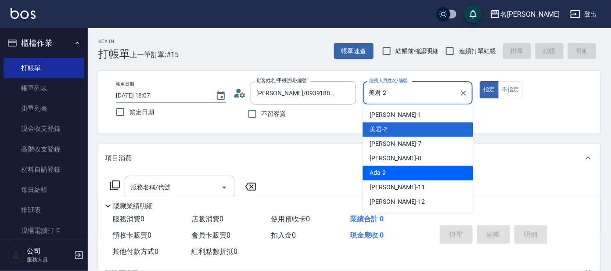
click at [406, 170] on div "Ada -9" at bounding box center [418, 173] width 110 height 14
type input "Ada-9"
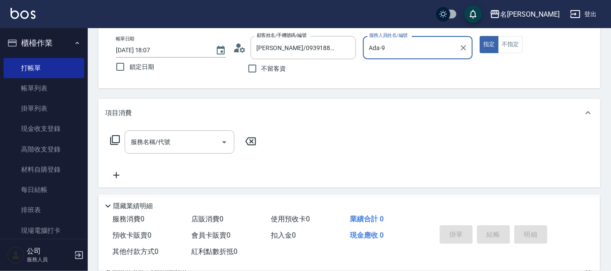
scroll to position [109, 0]
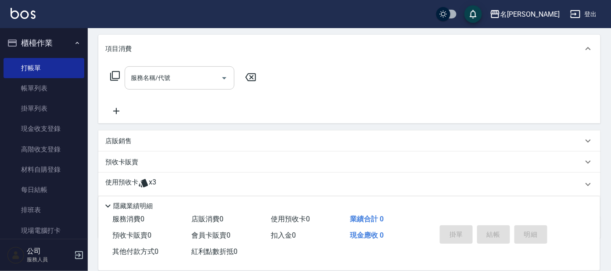
click at [191, 77] on input "服務名稱/代號" at bounding box center [173, 77] width 89 height 15
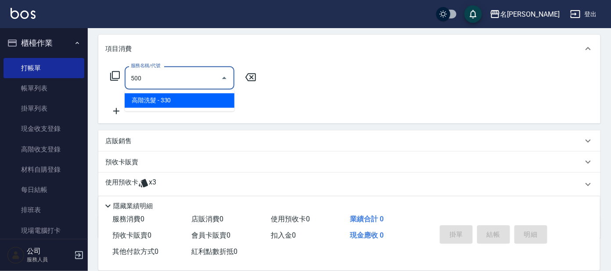
click at [184, 97] on span "高階洗髮 - 330" at bounding box center [180, 101] width 110 height 14
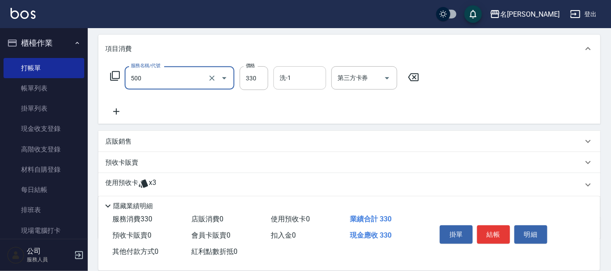
type input "高階洗髮(500)"
click at [303, 76] on input "洗-1" at bounding box center [300, 77] width 45 height 15
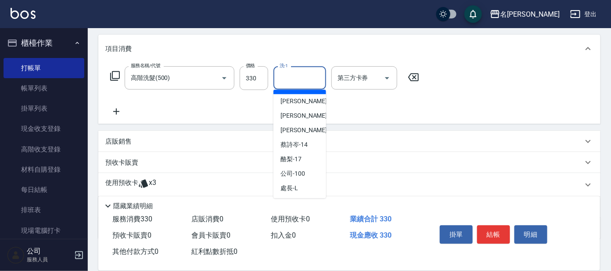
scroll to position [72, 0]
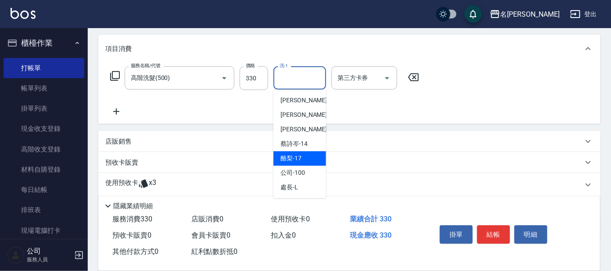
click at [304, 155] on div "酪梨 -17" at bounding box center [300, 158] width 53 height 14
type input "酪梨-17"
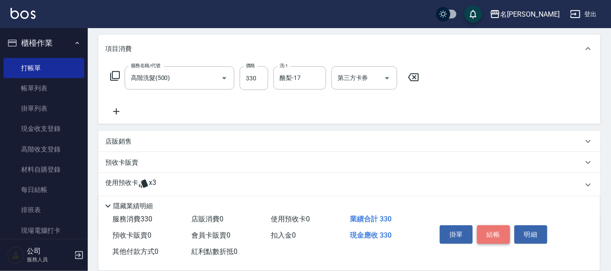
click at [487, 225] on button "結帳" at bounding box center [493, 234] width 33 height 18
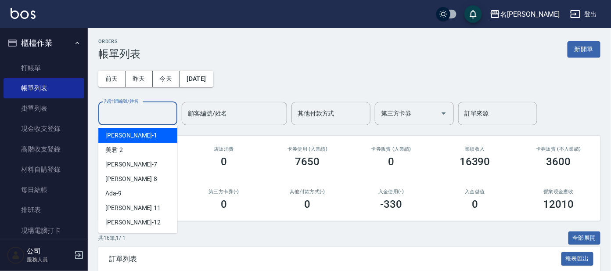
click at [131, 116] on input "設計師編號/姓名" at bounding box center [137, 113] width 71 height 15
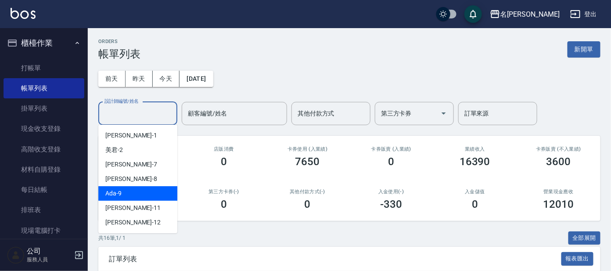
click at [126, 189] on div "Ada -9" at bounding box center [137, 193] width 79 height 14
type input "Ada-9"
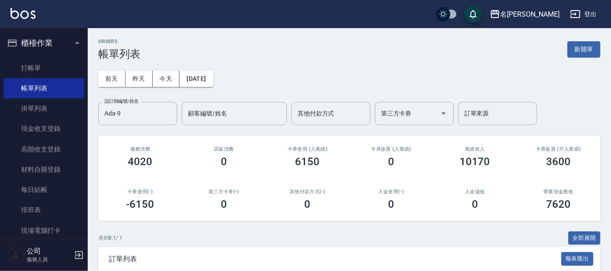
drag, startPoint x: 39, startPoint y: 0, endPoint x: 180, endPoint y: 36, distance: 145.1
click at [180, 36] on div "ORDERS 帳單列表 新開單 [DATE] [DATE] [DATE] [DATE] 設計師編號/姓名 [PERSON_NAME]-9 設計師編號/姓名 顧…" at bounding box center [349, 272] width 523 height 488
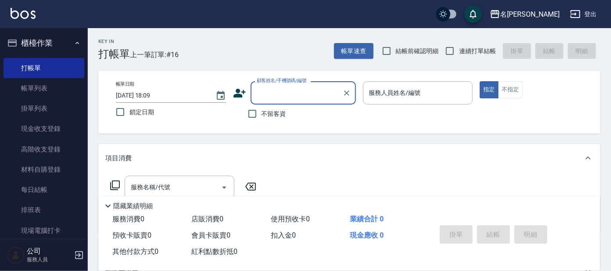
click at [267, 96] on input "顧客姓名/手機號碼/編號" at bounding box center [297, 92] width 84 height 15
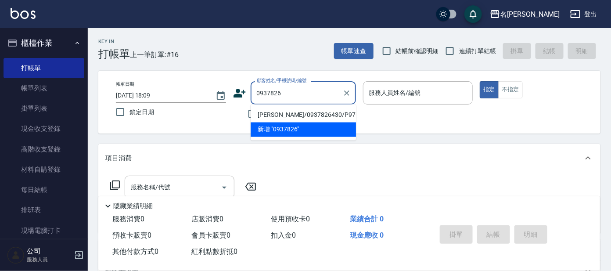
click at [315, 115] on li "[PERSON_NAME]/0937826430/P976" at bounding box center [303, 115] width 105 height 14
type input "[PERSON_NAME]/0937826430/P976"
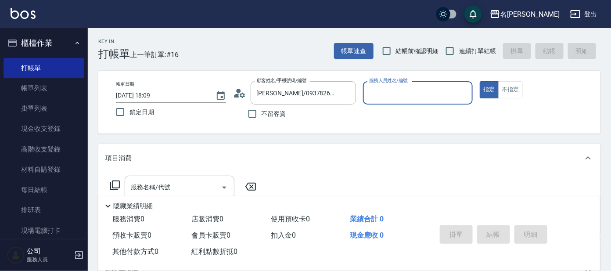
type input "公司 -100"
click at [241, 92] on icon at bounding box center [239, 93] width 13 height 13
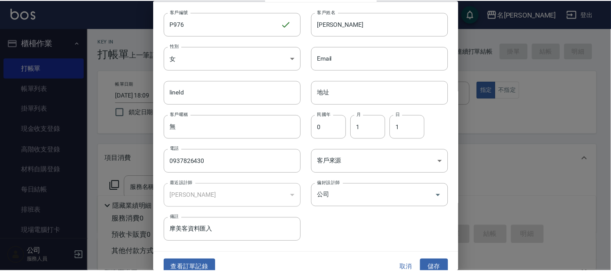
scroll to position [33, 0]
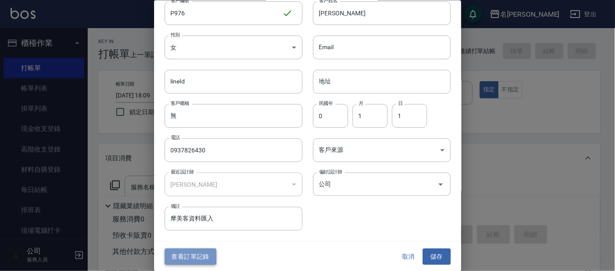
click at [199, 255] on button "查看訂單記錄" at bounding box center [191, 257] width 52 height 16
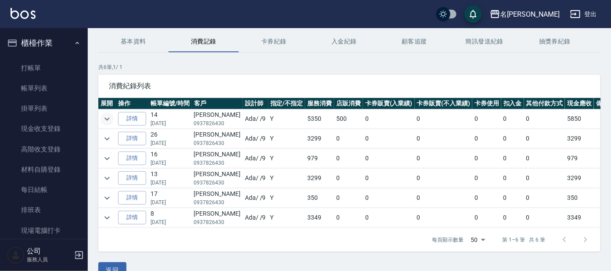
scroll to position [50, 0]
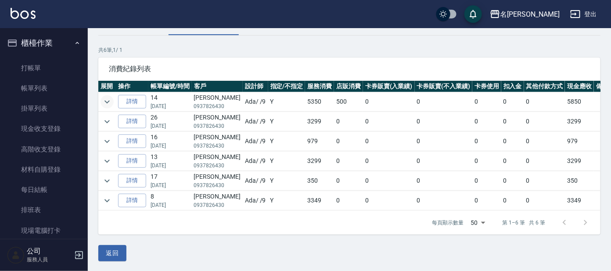
click at [109, 102] on icon "expand row" at bounding box center [107, 102] width 11 height 11
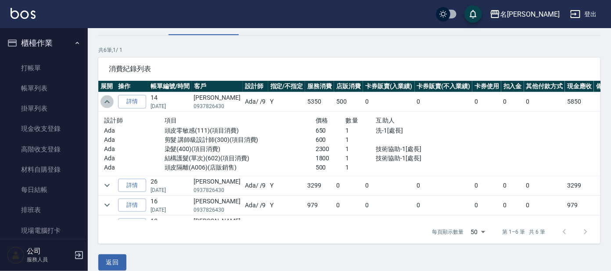
click at [105, 100] on icon "expand row" at bounding box center [107, 102] width 11 height 11
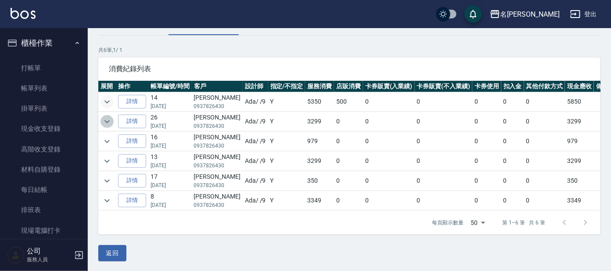
click at [111, 121] on icon "expand row" at bounding box center [107, 121] width 11 height 11
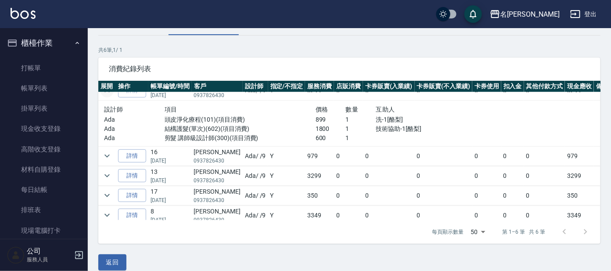
scroll to position [44, 0]
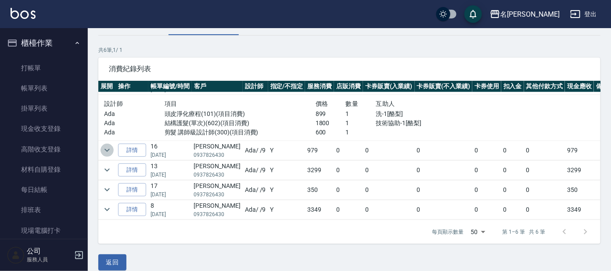
click at [105, 145] on icon "expand row" at bounding box center [107, 150] width 11 height 11
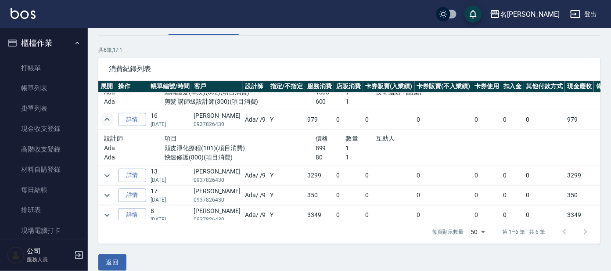
scroll to position [80, 0]
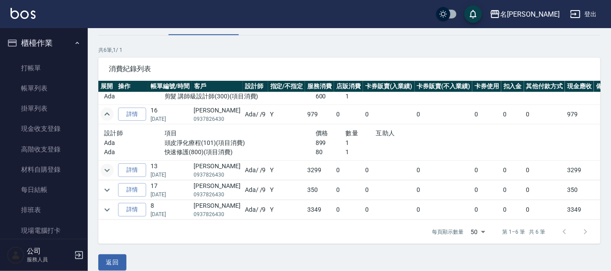
click at [107, 165] on icon "expand row" at bounding box center [107, 170] width 11 height 11
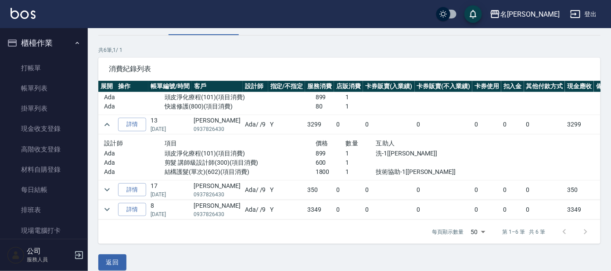
scroll to position [59, 0]
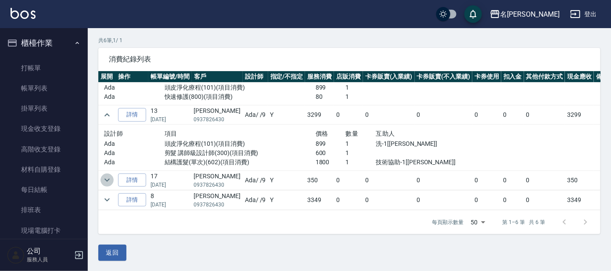
click at [109, 175] on icon "expand row" at bounding box center [107, 180] width 11 height 11
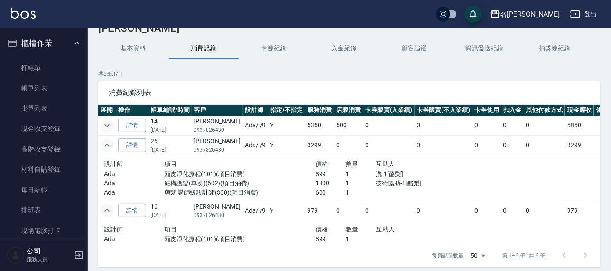
scroll to position [0, 0]
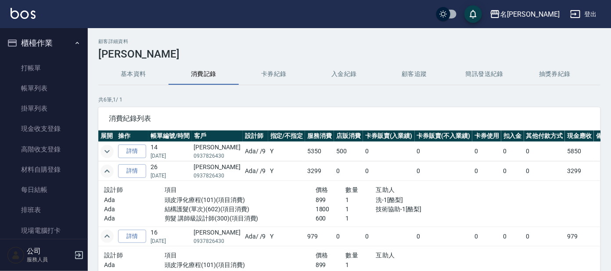
click at [109, 151] on icon "expand row" at bounding box center [107, 151] width 5 height 3
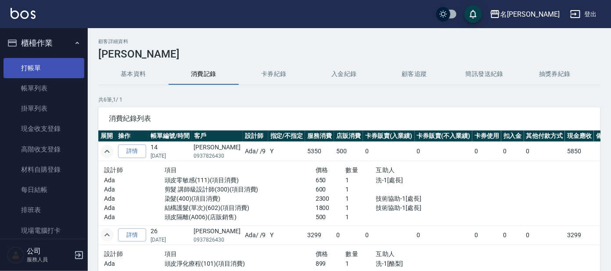
click at [51, 67] on link "打帳單" at bounding box center [44, 68] width 81 height 20
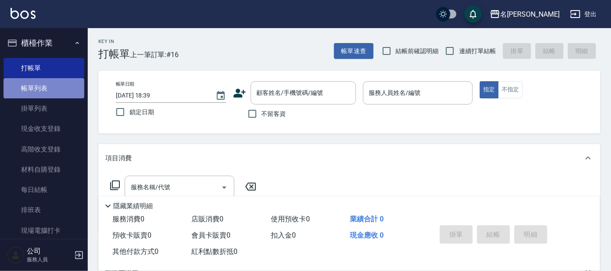
click at [47, 89] on link "帳單列表" at bounding box center [44, 88] width 81 height 20
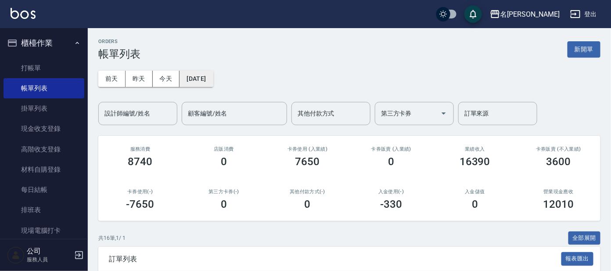
click at [194, 78] on button "[DATE]" at bounding box center [196, 79] width 33 height 16
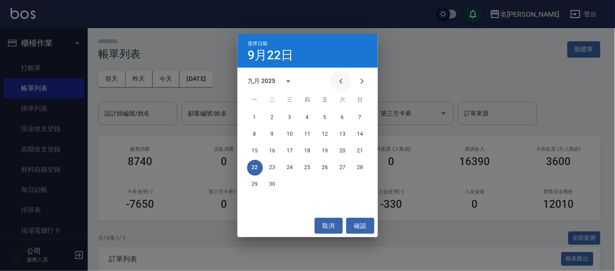
click at [343, 83] on icon "Previous month" at bounding box center [341, 81] width 11 height 11
click at [325, 115] on button "1" at bounding box center [325, 118] width 16 height 16
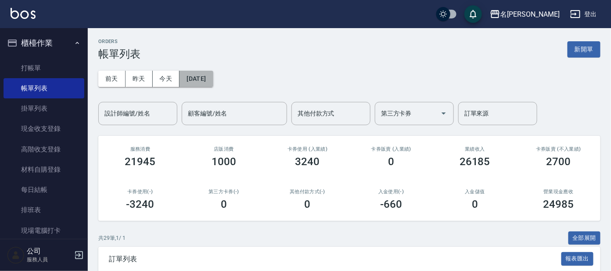
click at [213, 82] on button "[DATE]" at bounding box center [196, 79] width 33 height 16
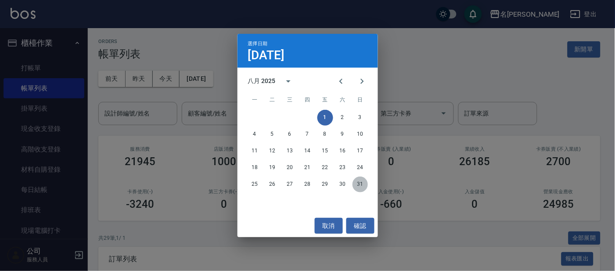
click at [358, 184] on button "31" at bounding box center [361, 185] width 16 height 16
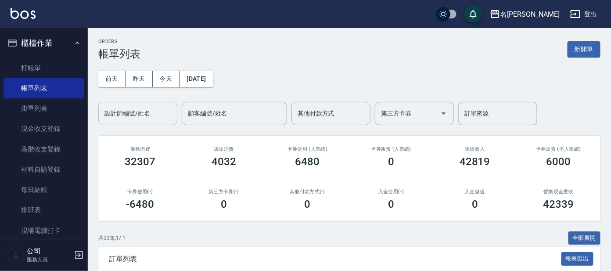
click at [154, 109] on input "設計師編號/姓名" at bounding box center [137, 113] width 71 height 15
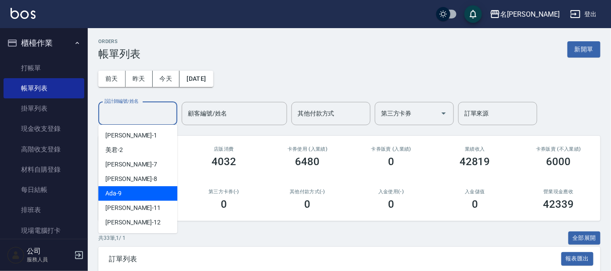
click at [128, 190] on div "Ada -9" at bounding box center [137, 193] width 79 height 14
type input "Ada-9"
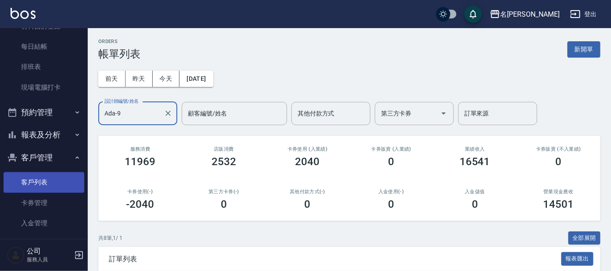
scroll to position [164, 0]
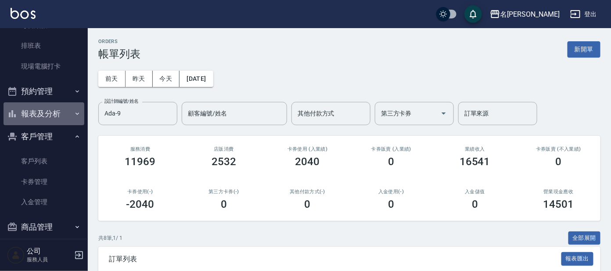
click at [68, 108] on button "報表及分析" at bounding box center [44, 113] width 81 height 23
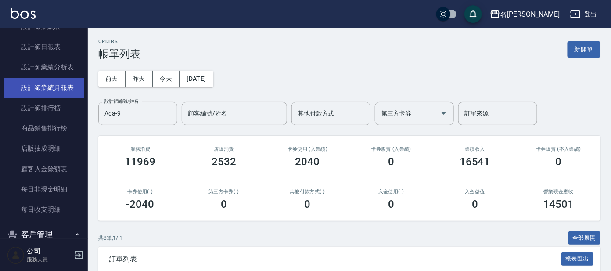
scroll to position [329, 0]
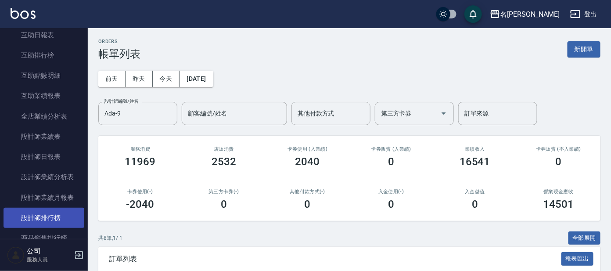
drag, startPoint x: 54, startPoint y: 214, endPoint x: 62, endPoint y: 209, distance: 10.1
click at [54, 214] on link "設計師排行榜" at bounding box center [44, 218] width 81 height 20
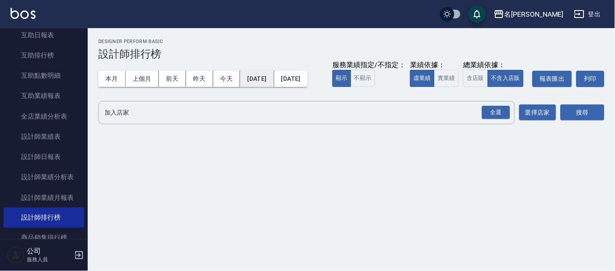
click at [267, 75] on button "[DATE]" at bounding box center [257, 79] width 34 height 16
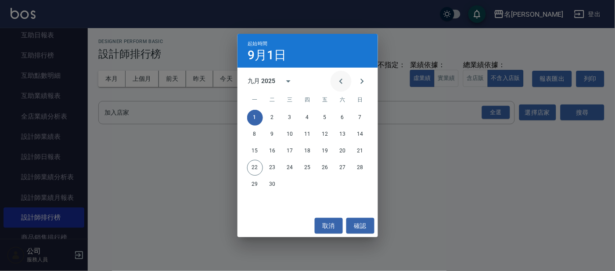
click at [339, 82] on icon "Previous month" at bounding box center [341, 81] width 11 height 11
click at [325, 116] on button "1" at bounding box center [325, 118] width 16 height 16
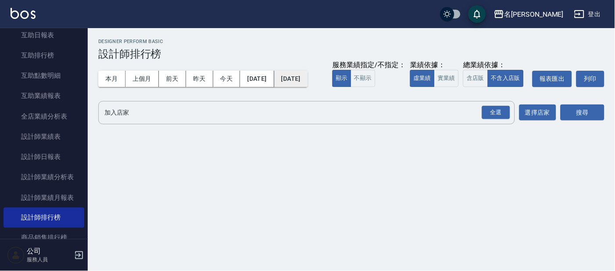
click at [308, 82] on button "[DATE]" at bounding box center [290, 79] width 33 height 16
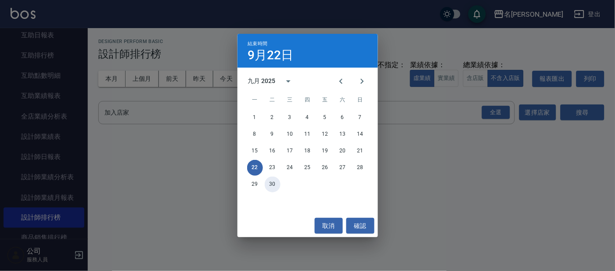
click at [274, 183] on button "30" at bounding box center [273, 185] width 16 height 16
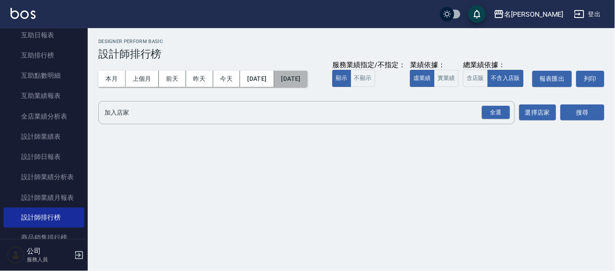
click at [308, 81] on button "[DATE]" at bounding box center [290, 79] width 33 height 16
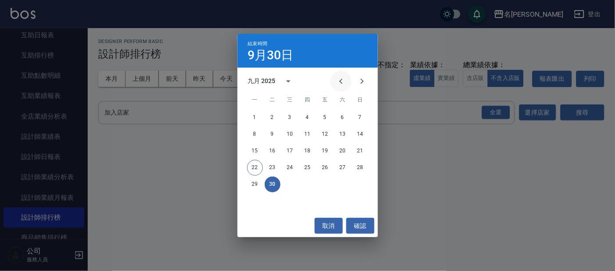
click at [339, 77] on icon "Previous month" at bounding box center [341, 81] width 11 height 11
click at [359, 179] on button "31" at bounding box center [361, 185] width 16 height 16
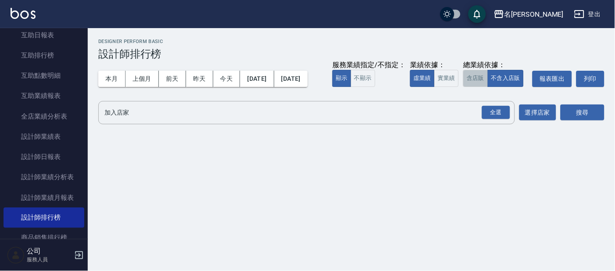
click at [463, 87] on button "含店販" at bounding box center [475, 78] width 25 height 17
click at [498, 119] on div "全選" at bounding box center [496, 113] width 28 height 14
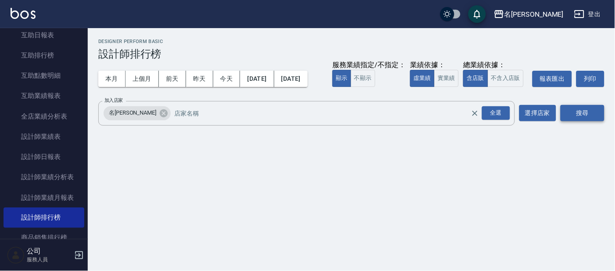
click at [575, 121] on button "搜尋" at bounding box center [583, 113] width 44 height 16
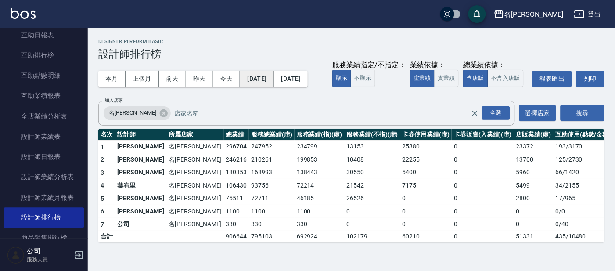
click at [270, 83] on button "[DATE]" at bounding box center [257, 79] width 34 height 16
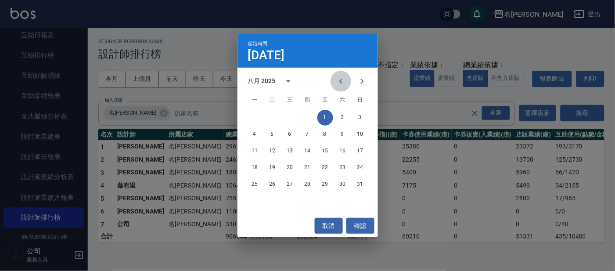
click at [342, 81] on icon "Previous month" at bounding box center [341, 81] width 11 height 11
click at [340, 81] on icon "Previous month" at bounding box center [341, 81] width 11 height 11
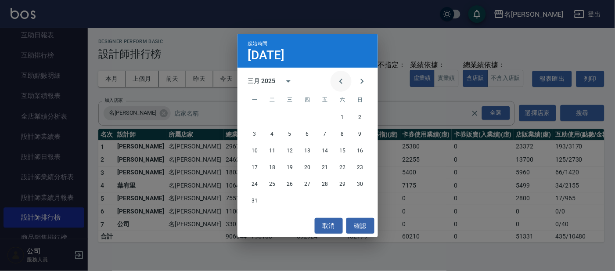
click at [340, 81] on icon "Previous month" at bounding box center [341, 81] width 11 height 11
click at [291, 113] on button "1" at bounding box center [290, 118] width 16 height 16
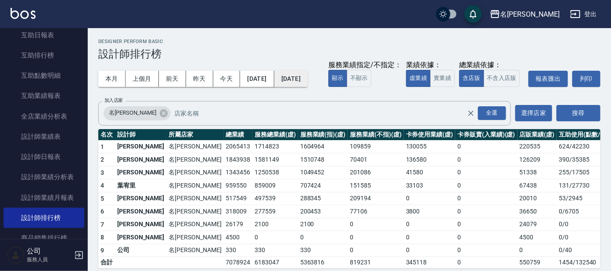
click at [308, 84] on button "[DATE]" at bounding box center [290, 79] width 33 height 16
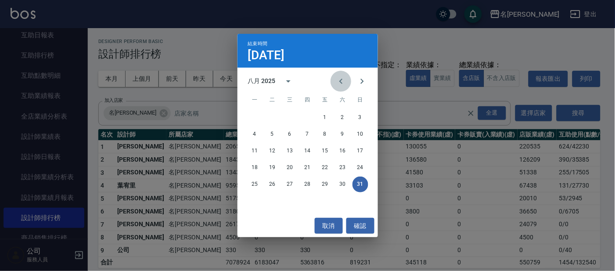
click at [341, 83] on icon "Previous month" at bounding box center [341, 81] width 11 height 11
click at [340, 83] on icon "Previous month" at bounding box center [341, 81] width 11 height 11
click at [338, 86] on icon "Previous month" at bounding box center [341, 81] width 11 height 11
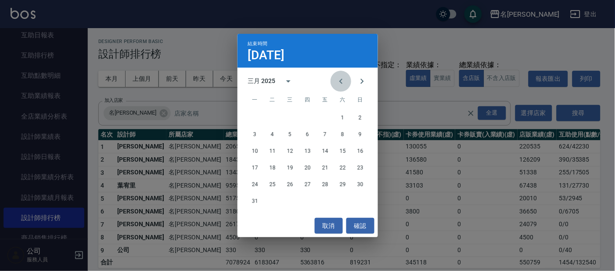
click at [338, 86] on icon "Previous month" at bounding box center [341, 81] width 11 height 11
click at [326, 182] on button "31" at bounding box center [325, 185] width 16 height 16
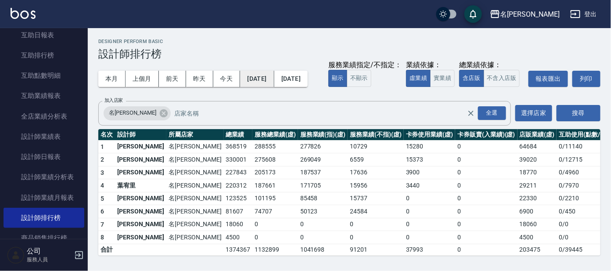
click at [274, 77] on button "[DATE]" at bounding box center [257, 79] width 34 height 16
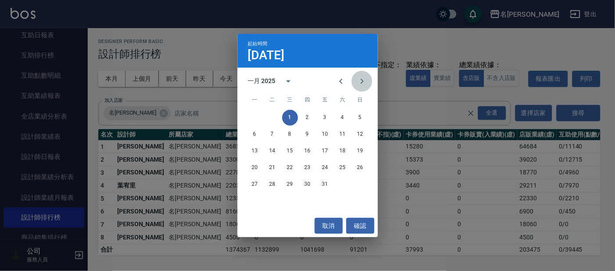
click at [359, 81] on icon "Next month" at bounding box center [362, 81] width 11 height 11
click at [342, 118] on button "1" at bounding box center [343, 118] width 16 height 16
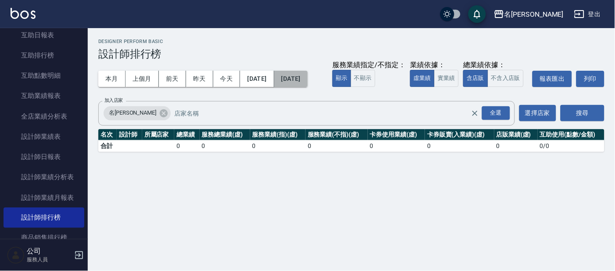
click at [308, 71] on button "[DATE]" at bounding box center [290, 79] width 33 height 16
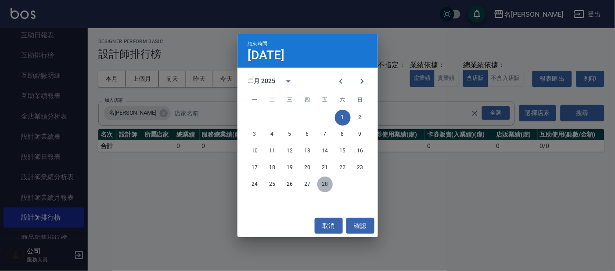
click at [327, 187] on button "28" at bounding box center [325, 185] width 16 height 16
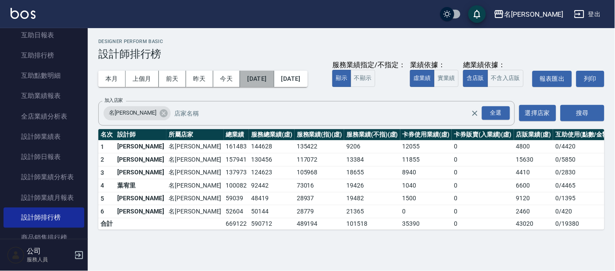
click at [274, 79] on button "[DATE]" at bounding box center [257, 79] width 34 height 16
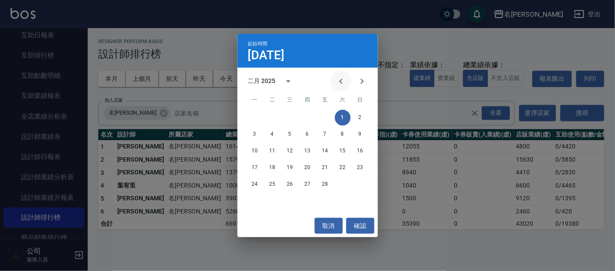
click at [342, 76] on icon "Previous month" at bounding box center [341, 81] width 11 height 11
click at [359, 116] on button "1" at bounding box center [361, 118] width 16 height 16
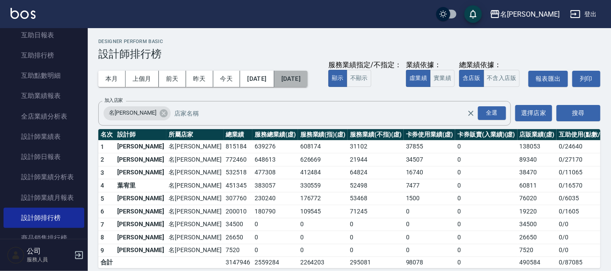
click at [304, 77] on button "[DATE]" at bounding box center [290, 79] width 33 height 16
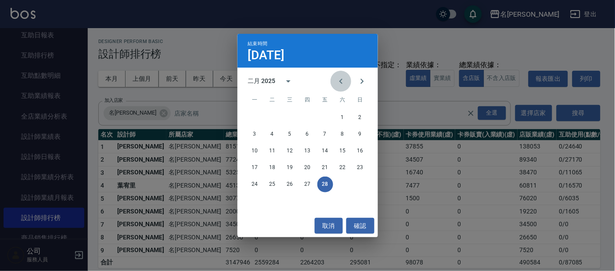
click at [342, 79] on icon "Previous month" at bounding box center [340, 81] width 3 height 5
click at [271, 202] on button "31" at bounding box center [273, 201] width 16 height 16
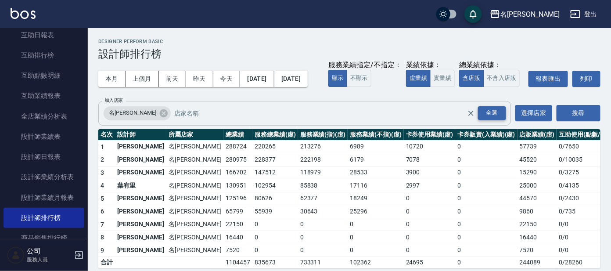
click at [495, 120] on div "全選" at bounding box center [492, 113] width 28 height 14
click at [274, 77] on button "[DATE]" at bounding box center [257, 79] width 34 height 16
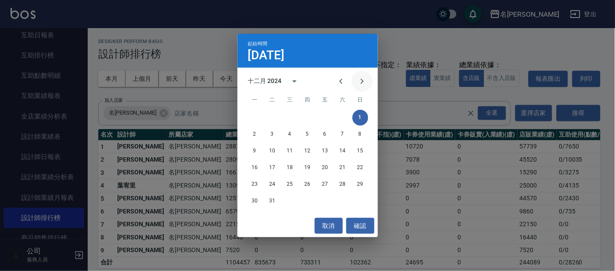
click at [360, 79] on icon "Next month" at bounding box center [362, 81] width 11 height 11
click at [289, 115] on button "1" at bounding box center [290, 118] width 16 height 16
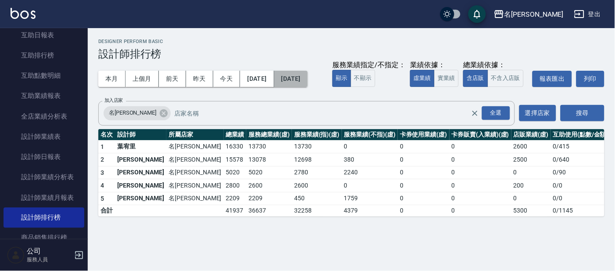
click at [308, 76] on button "[DATE]" at bounding box center [290, 79] width 33 height 16
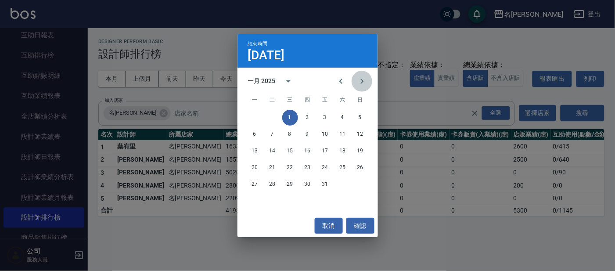
click at [365, 77] on icon "Next month" at bounding box center [362, 81] width 11 height 11
click at [344, 115] on button "1" at bounding box center [343, 118] width 16 height 16
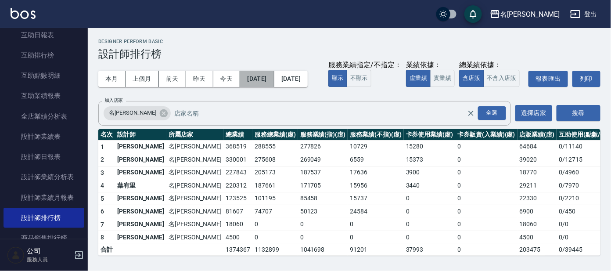
click at [274, 79] on button "[DATE]" at bounding box center [257, 79] width 34 height 16
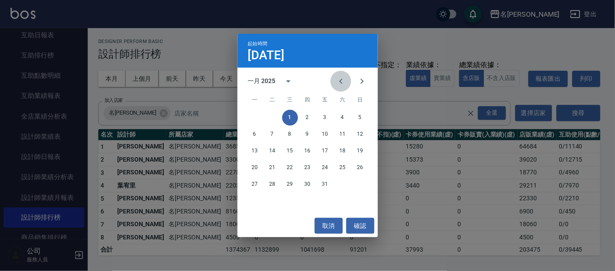
click at [343, 77] on icon "Previous month" at bounding box center [341, 81] width 11 height 11
click at [343, 78] on icon "Previous month" at bounding box center [341, 81] width 11 height 11
click at [360, 78] on icon "Next month" at bounding box center [362, 81] width 11 height 11
click at [358, 116] on button "1" at bounding box center [361, 118] width 16 height 16
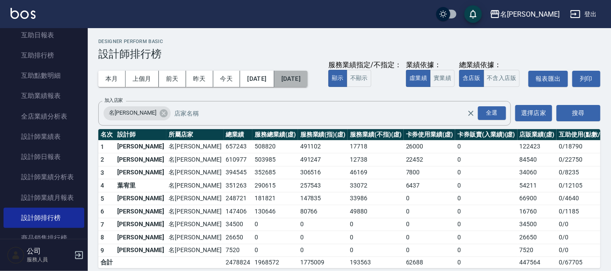
click at [308, 78] on button "[DATE]" at bounding box center [290, 79] width 33 height 16
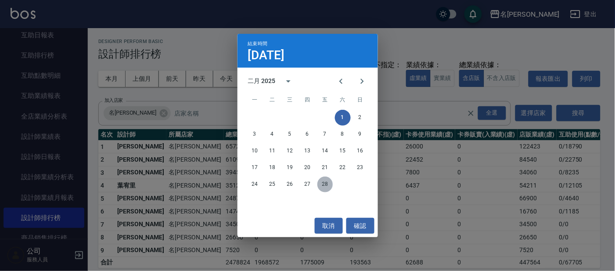
drag, startPoint x: 318, startPoint y: 185, endPoint x: 325, endPoint y: 186, distance: 7.1
click at [318, 186] on button "28" at bounding box center [325, 185] width 16 height 16
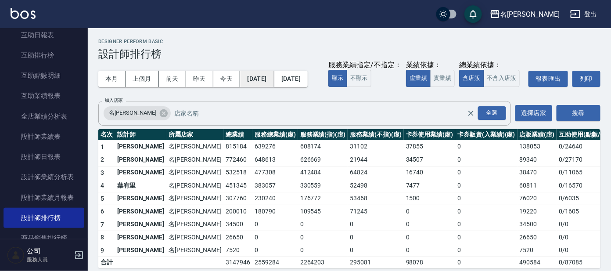
click at [274, 78] on button "[DATE]" at bounding box center [257, 79] width 34 height 16
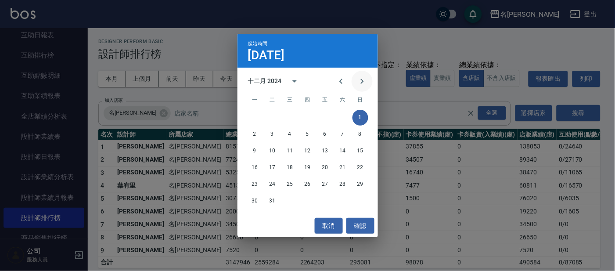
click at [365, 77] on icon "Next month" at bounding box center [362, 81] width 11 height 11
click at [340, 82] on icon "Previous month" at bounding box center [341, 81] width 11 height 11
click at [361, 84] on icon "Next month" at bounding box center [362, 81] width 11 height 11
click at [339, 76] on icon "Previous month" at bounding box center [341, 81] width 11 height 11
click at [362, 146] on button "15" at bounding box center [361, 151] width 16 height 16
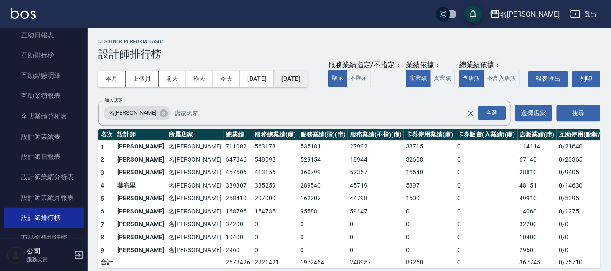
click at [308, 82] on button "[DATE]" at bounding box center [290, 79] width 33 height 16
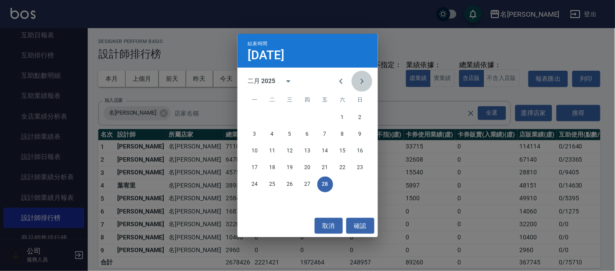
click at [362, 83] on icon "Next month" at bounding box center [362, 81] width 11 height 11
click at [345, 80] on icon "Previous month" at bounding box center [341, 81] width 11 height 11
click at [343, 146] on button "15" at bounding box center [343, 151] width 16 height 16
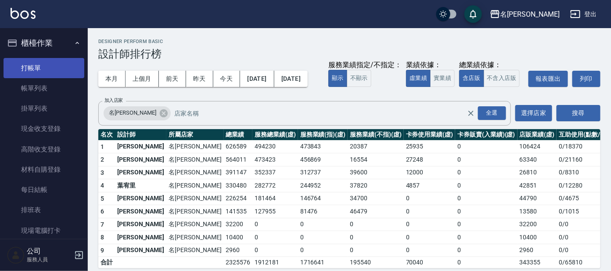
click at [43, 66] on link "打帳單" at bounding box center [44, 68] width 81 height 20
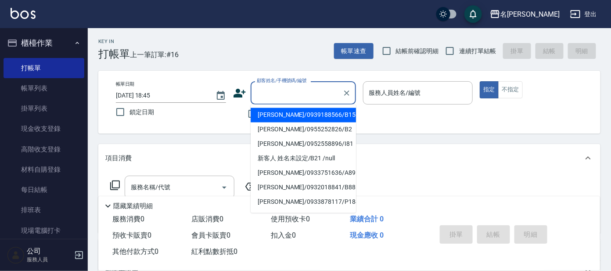
click at [237, 90] on icon at bounding box center [240, 93] width 12 height 9
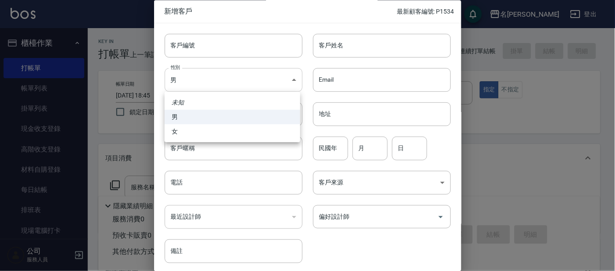
click at [233, 81] on body "名留大龍 登出 櫃檯作業 打帳單 帳單列表 掛單列表 現金收支登錄 高階收支登錄 材料自購登錄 每日結帳 排班表 現場電腦打卡 預約管理 預約管理 單日預約紀…" at bounding box center [307, 214] width 615 height 428
click at [219, 130] on li "女" at bounding box center [233, 131] width 136 height 14
type input "[DEMOGRAPHIC_DATA]"
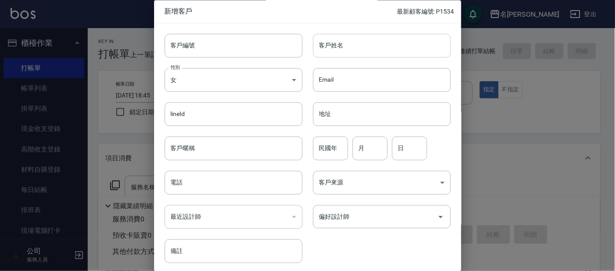
drag, startPoint x: 348, startPoint y: 38, endPoint x: 347, endPoint y: 43, distance: 4.9
click at [348, 41] on input "客戶姓名" at bounding box center [382, 46] width 138 height 24
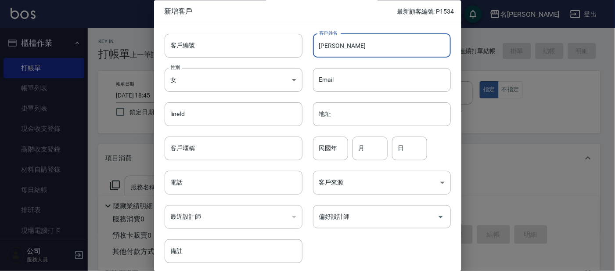
type input "[PERSON_NAME]"
click at [321, 146] on div "民國年 民國年" at bounding box center [330, 149] width 35 height 24
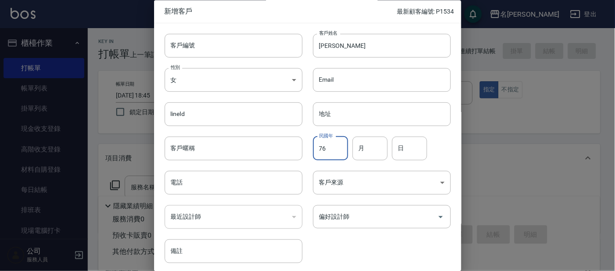
type input "76"
type input "5"
type input "18"
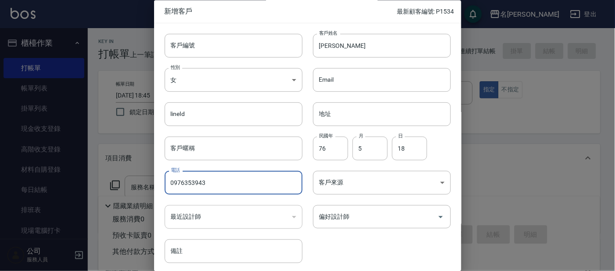
type input "0976353943"
click at [250, 27] on div "客戶編號 客戶編號" at bounding box center [228, 40] width 148 height 34
drag, startPoint x: 246, startPoint y: 47, endPoint x: 243, endPoint y: 52, distance: 6.3
click at [246, 47] on input "客戶編號" at bounding box center [234, 46] width 138 height 24
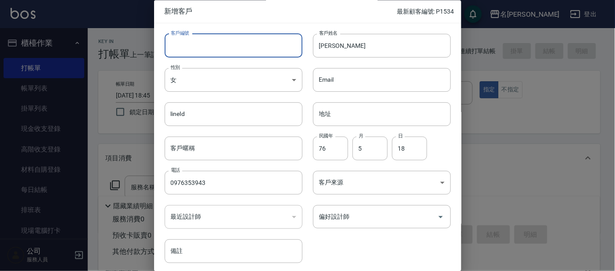
type input "H"
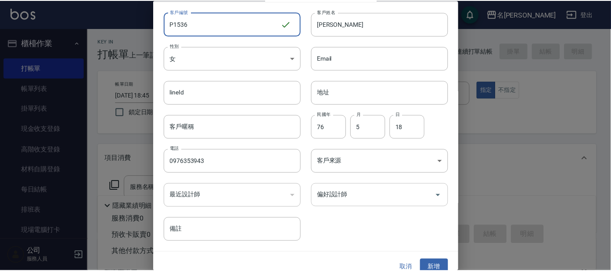
scroll to position [33, 0]
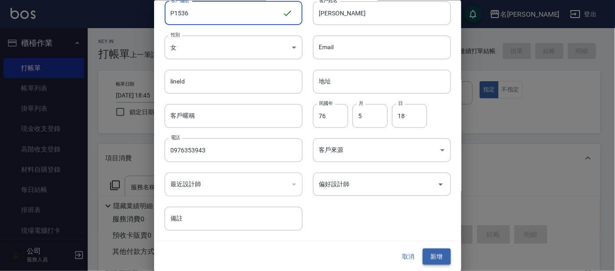
type input "P1536"
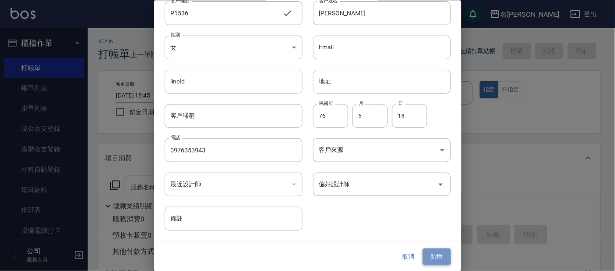
click at [441, 253] on button "新增" at bounding box center [437, 257] width 28 height 16
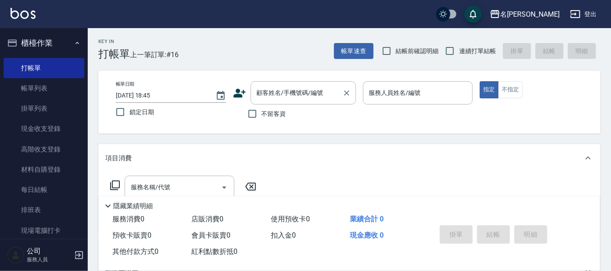
click at [310, 93] on input "顧客姓名/手機號碼/編號" at bounding box center [297, 92] width 84 height 15
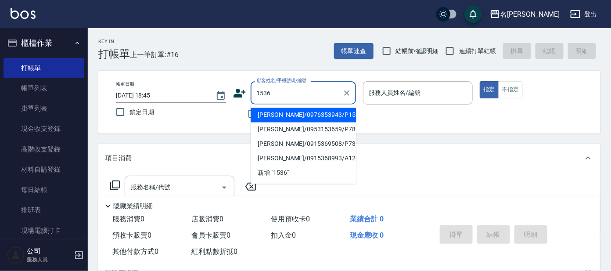
type input "[PERSON_NAME]/0976353943/P1536"
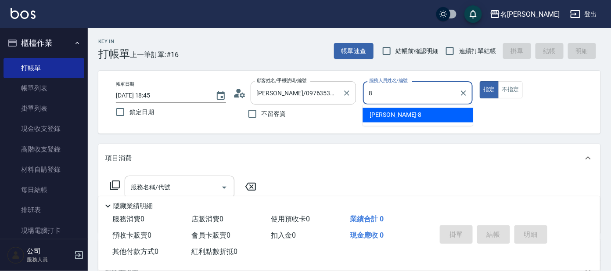
type input "[PERSON_NAME]-8"
type button "true"
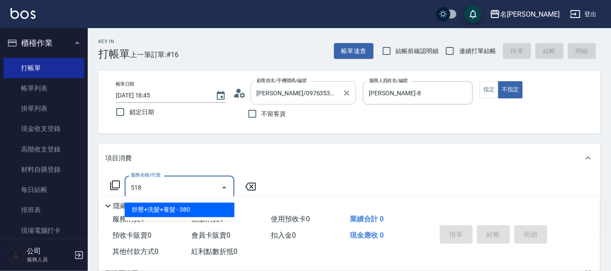
type input "舒壓+洗髮+養髮(518)"
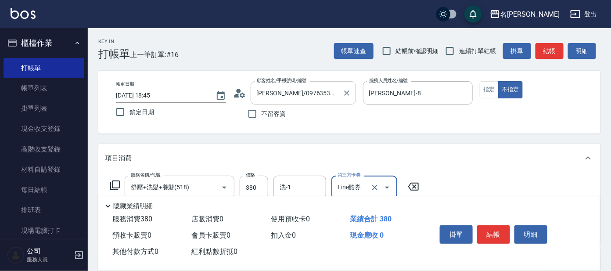
type input "Line酷券"
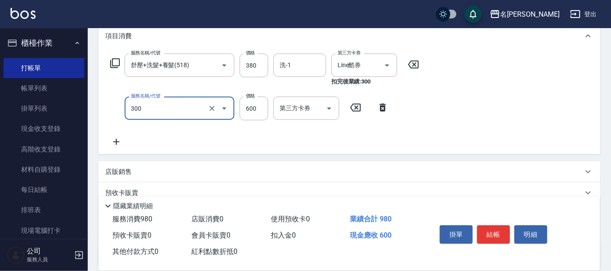
scroll to position [54, 0]
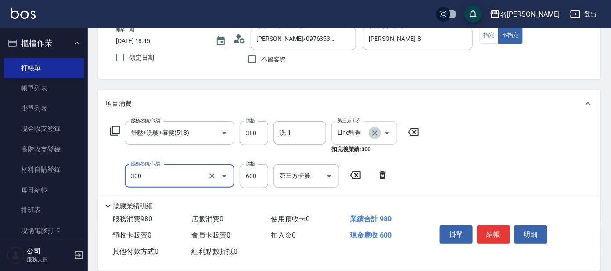
drag, startPoint x: 376, startPoint y: 134, endPoint x: 345, endPoint y: 134, distance: 30.7
click at [375, 134] on icon "Clear" at bounding box center [375, 133] width 9 height 9
type input "300"
type input "剪髮 講師級設計師(300)"
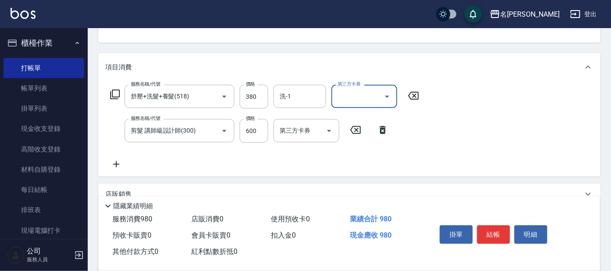
scroll to position [109, 0]
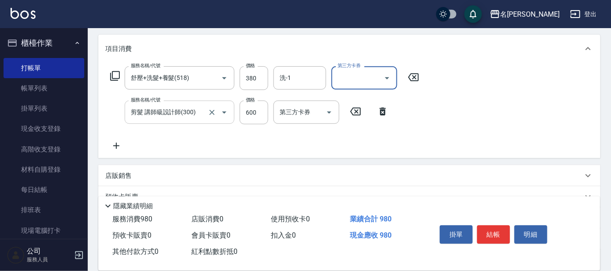
click at [191, 121] on div "剪髮 講師級設計師(300) 服務名稱/代號" at bounding box center [180, 112] width 110 height 23
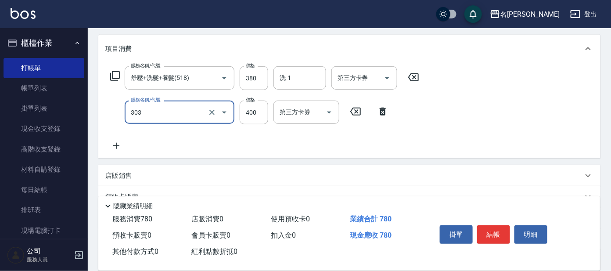
type input "剪髮C級設計師(303)"
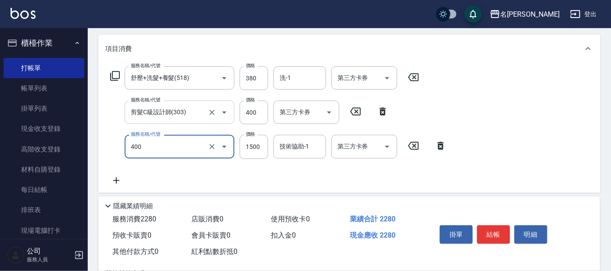
type input "染髮(400)"
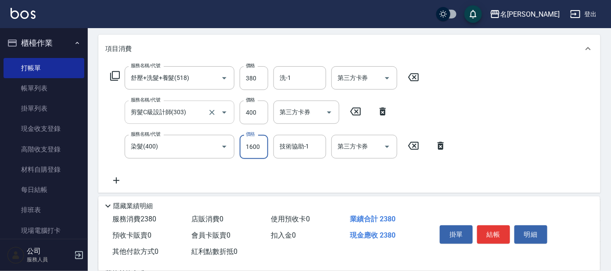
type input "1600"
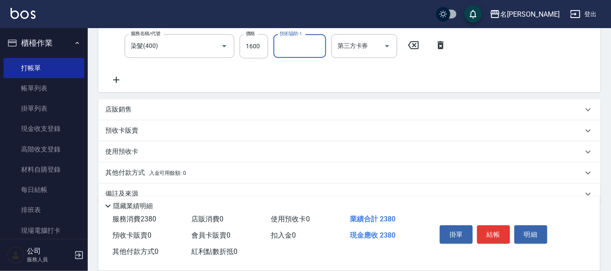
scroll to position [225, 0]
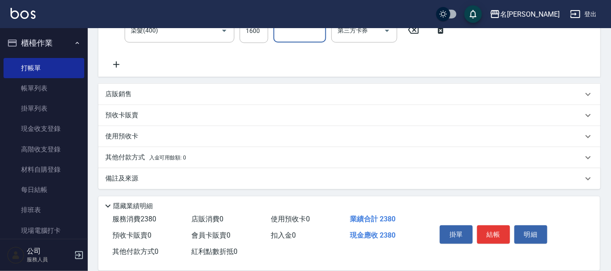
click at [124, 97] on p "店販銷售" at bounding box center [118, 94] width 26 height 9
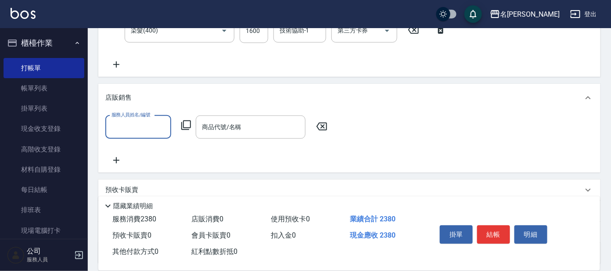
scroll to position [0, 0]
drag, startPoint x: 126, startPoint y: 117, endPoint x: 132, endPoint y: 117, distance: 6.2
click at [130, 117] on div "服務人員姓名/編號" at bounding box center [138, 126] width 66 height 23
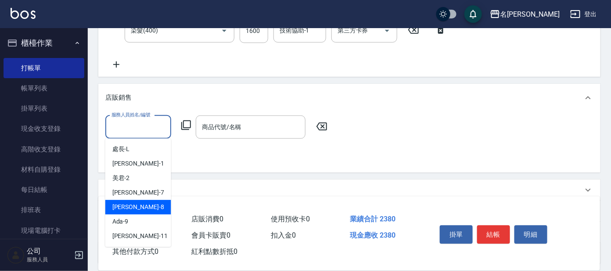
click at [122, 203] on span "[PERSON_NAME] -8" at bounding box center [138, 207] width 52 height 9
type input "[PERSON_NAME]-8"
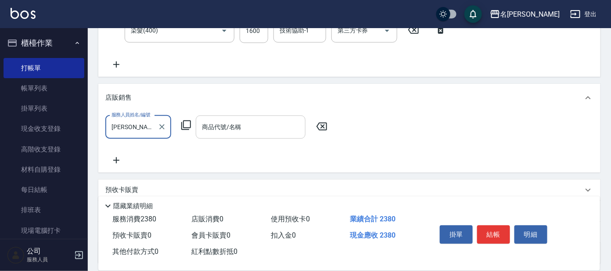
drag, startPoint x: 235, startPoint y: 114, endPoint x: 234, endPoint y: 123, distance: 9.0
click at [235, 119] on div "服務人員姓名/編號 [PERSON_NAME]-8 服務人員姓名/編號 商品代號/名稱 商品代號/名稱" at bounding box center [349, 142] width 502 height 61
click at [226, 132] on input "商品代號/名稱" at bounding box center [251, 126] width 102 height 15
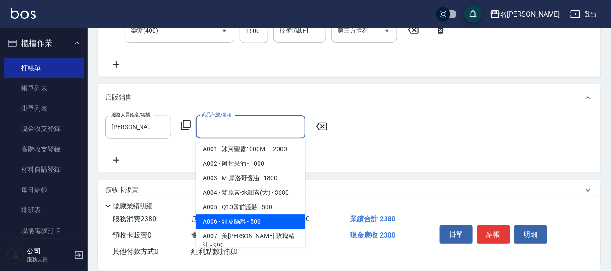
click at [232, 222] on span "A006 - 頭皮隔離 - 500" at bounding box center [251, 222] width 110 height 14
type input "頭皮隔離"
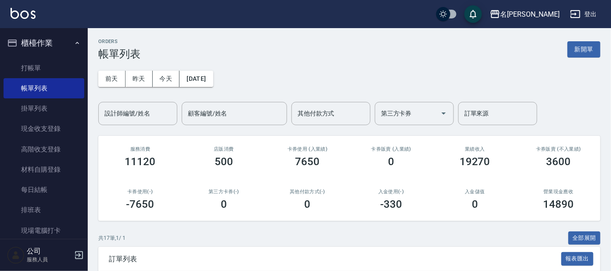
click at [534, 265] on div "訂單列表 報表匯出" at bounding box center [349, 259] width 502 height 24
drag, startPoint x: 140, startPoint y: 112, endPoint x: 141, endPoint y: 123, distance: 11.5
click at [141, 112] on input "設計師編號/姓名" at bounding box center [137, 113] width 71 height 15
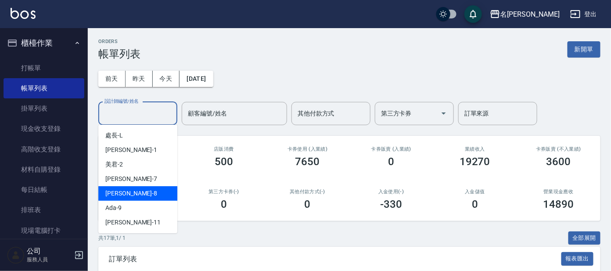
click at [140, 200] on div "[PERSON_NAME] -8" at bounding box center [137, 193] width 79 height 14
type input "[PERSON_NAME]-8"
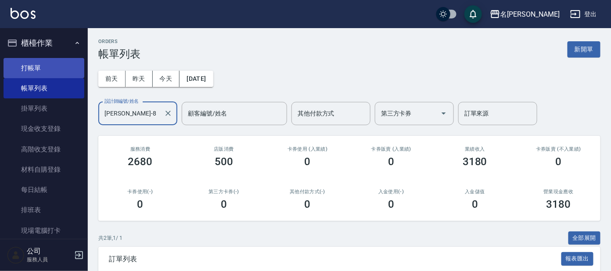
click at [38, 64] on link "打帳單" at bounding box center [44, 68] width 81 height 20
